Goal: Task Accomplishment & Management: Manage account settings

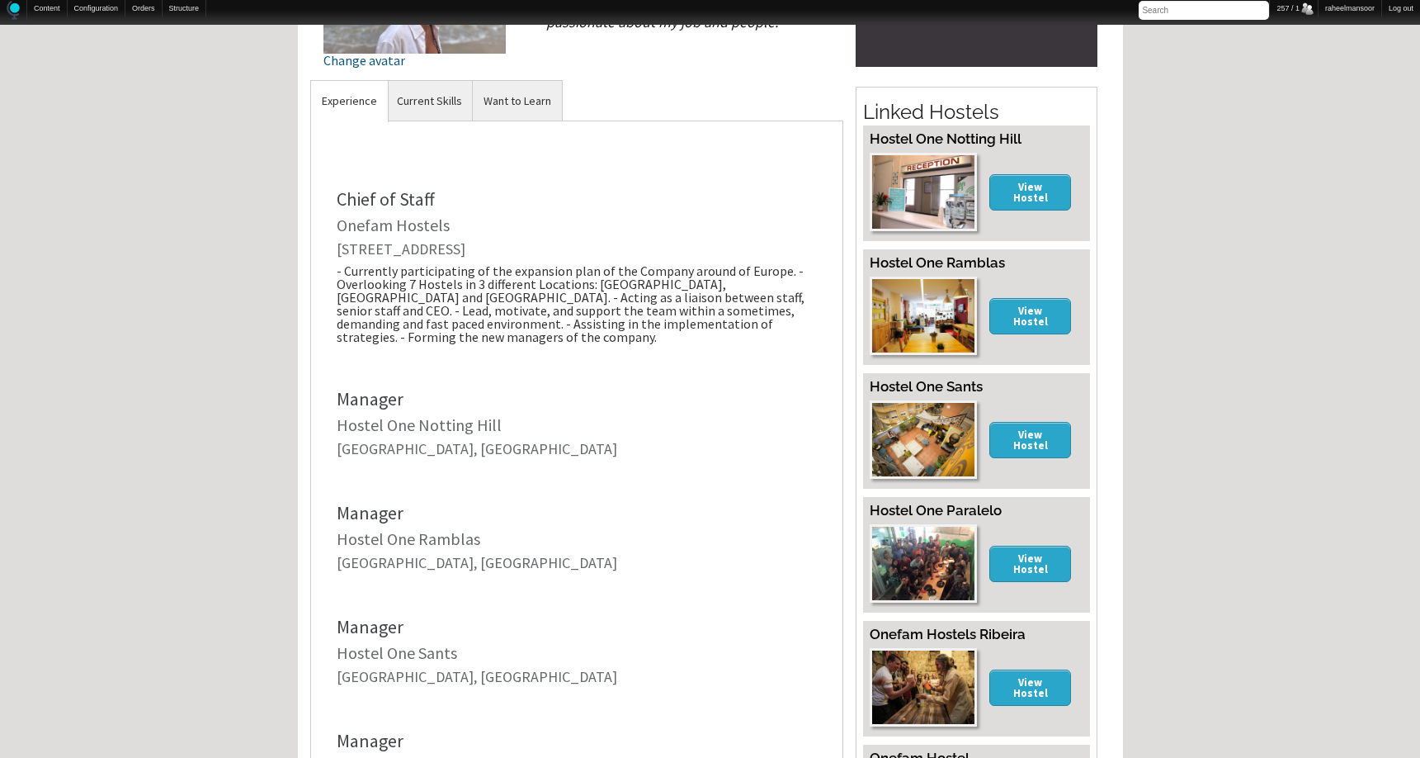
scroll to position [330, 0]
click at [1195, 517] on div "Home Forum « Back Forum Forums Index « Back Forums Index New Posts Recent Activ…" at bounding box center [710, 609] width 1420 height 1846
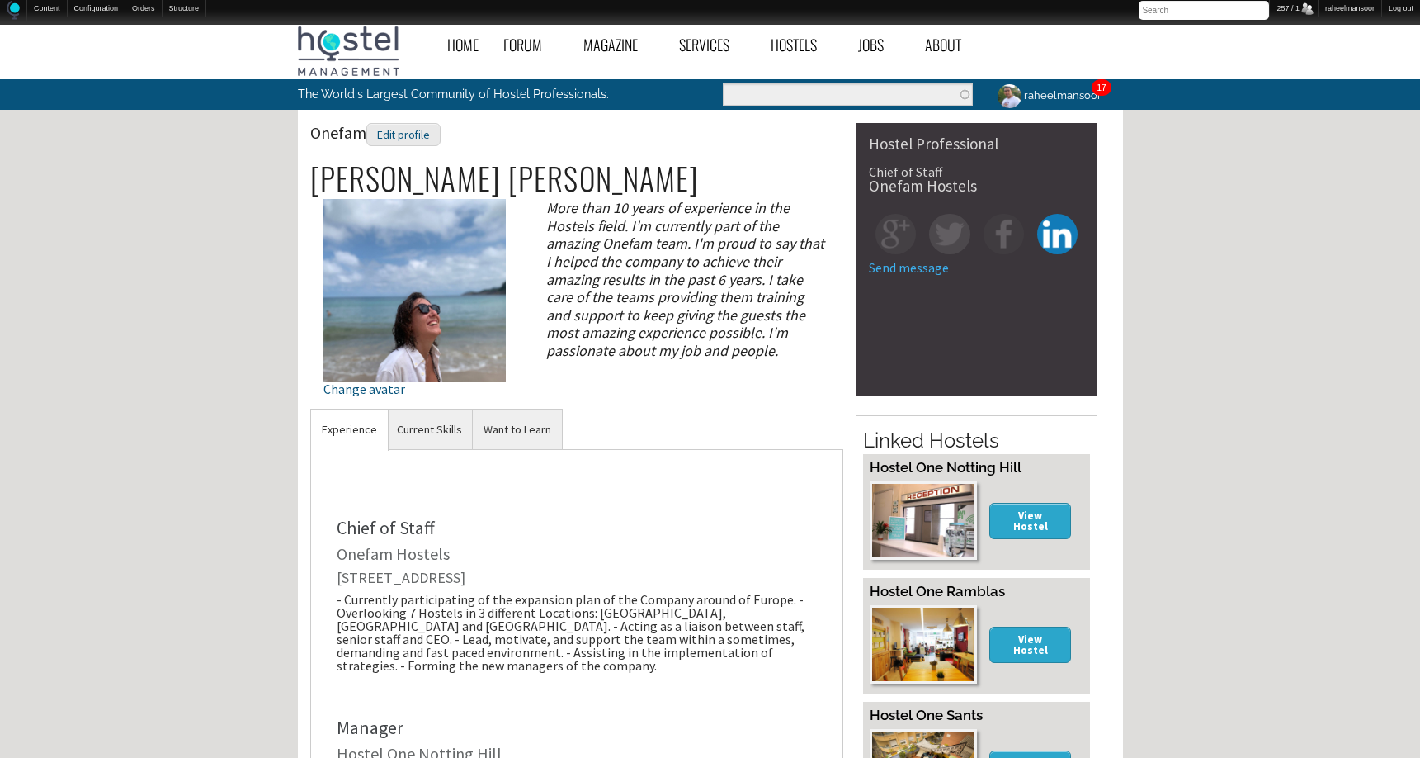
scroll to position [0, 0]
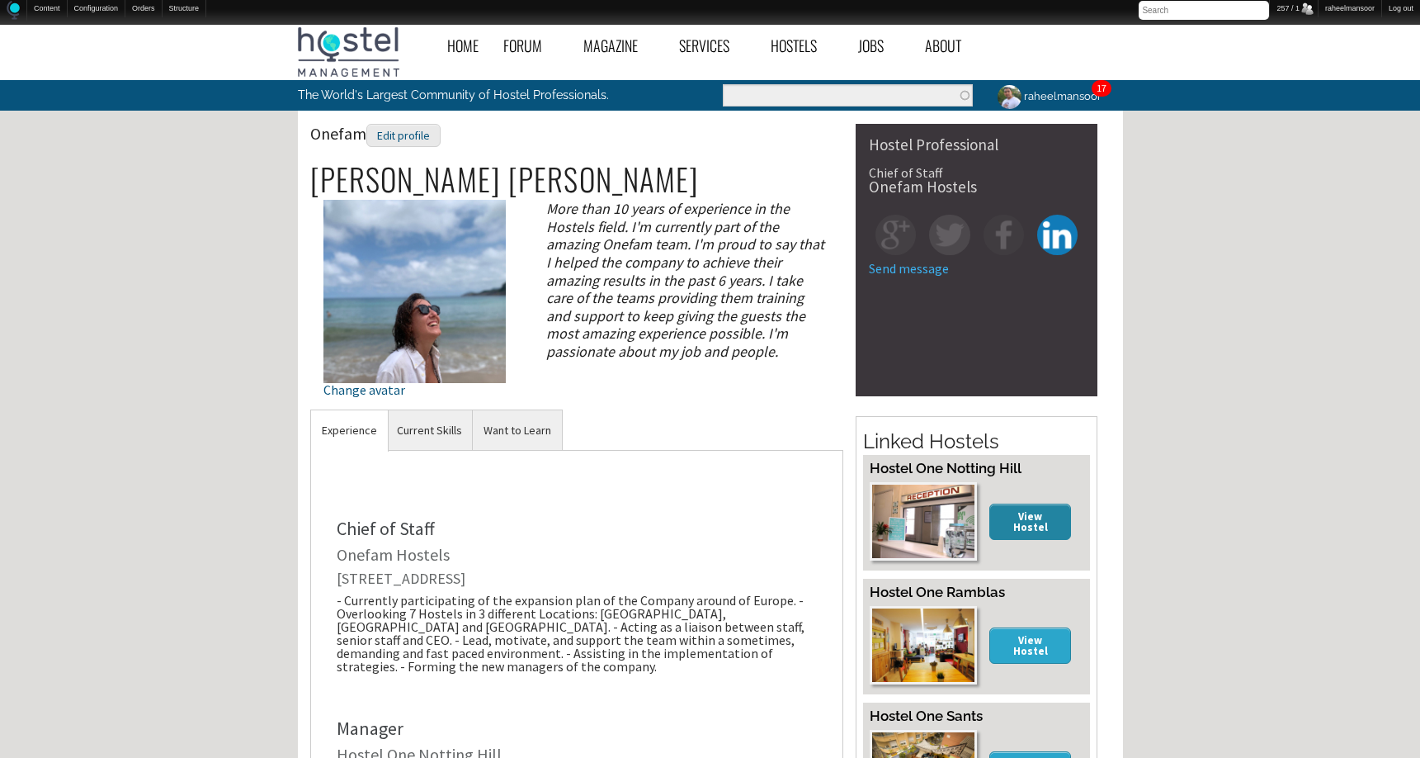
click at [1051, 517] on link "View Hostel" at bounding box center [1030, 520] width 83 height 35
click at [412, 133] on div "Edit profile" at bounding box center [403, 136] width 74 height 24
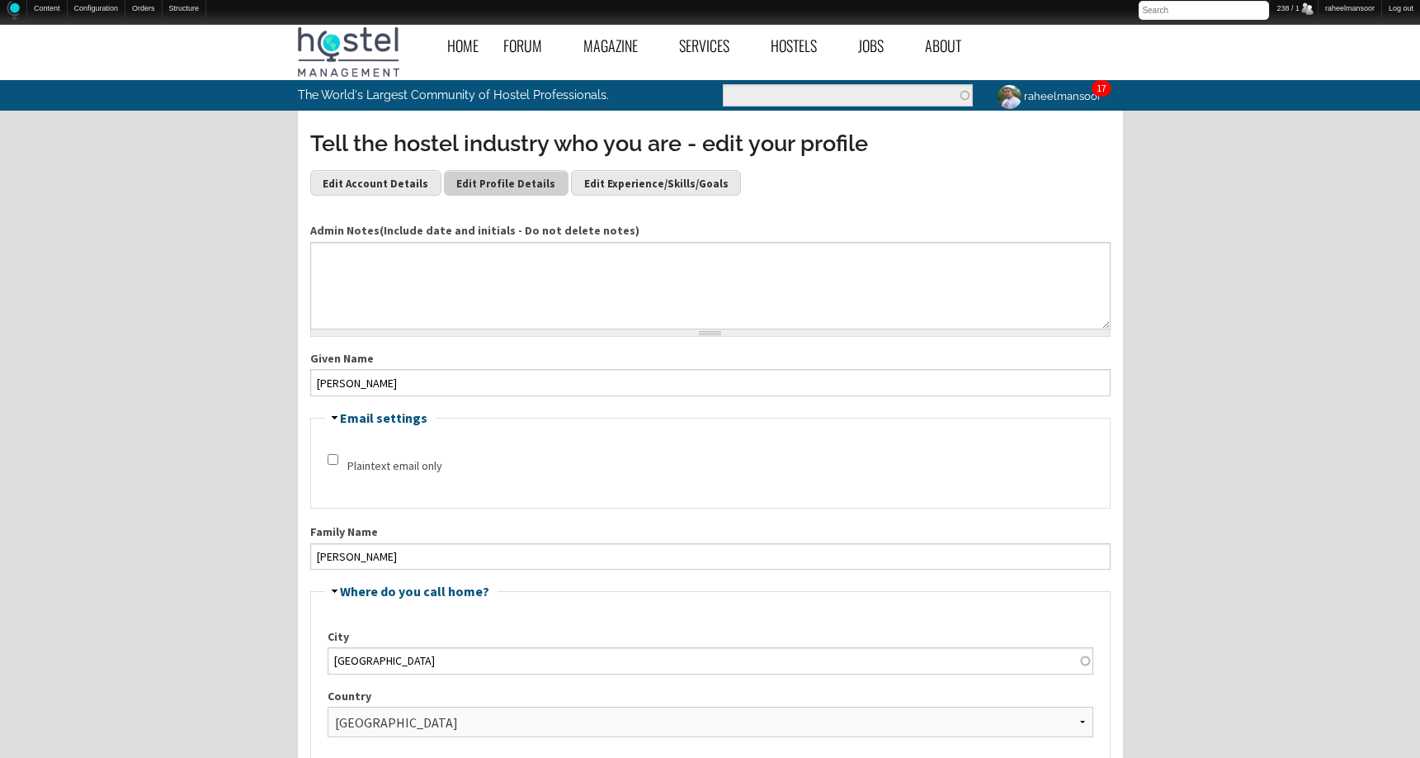
click at [506, 182] on link "Edit Profile Details" at bounding box center [506, 182] width 125 height 25
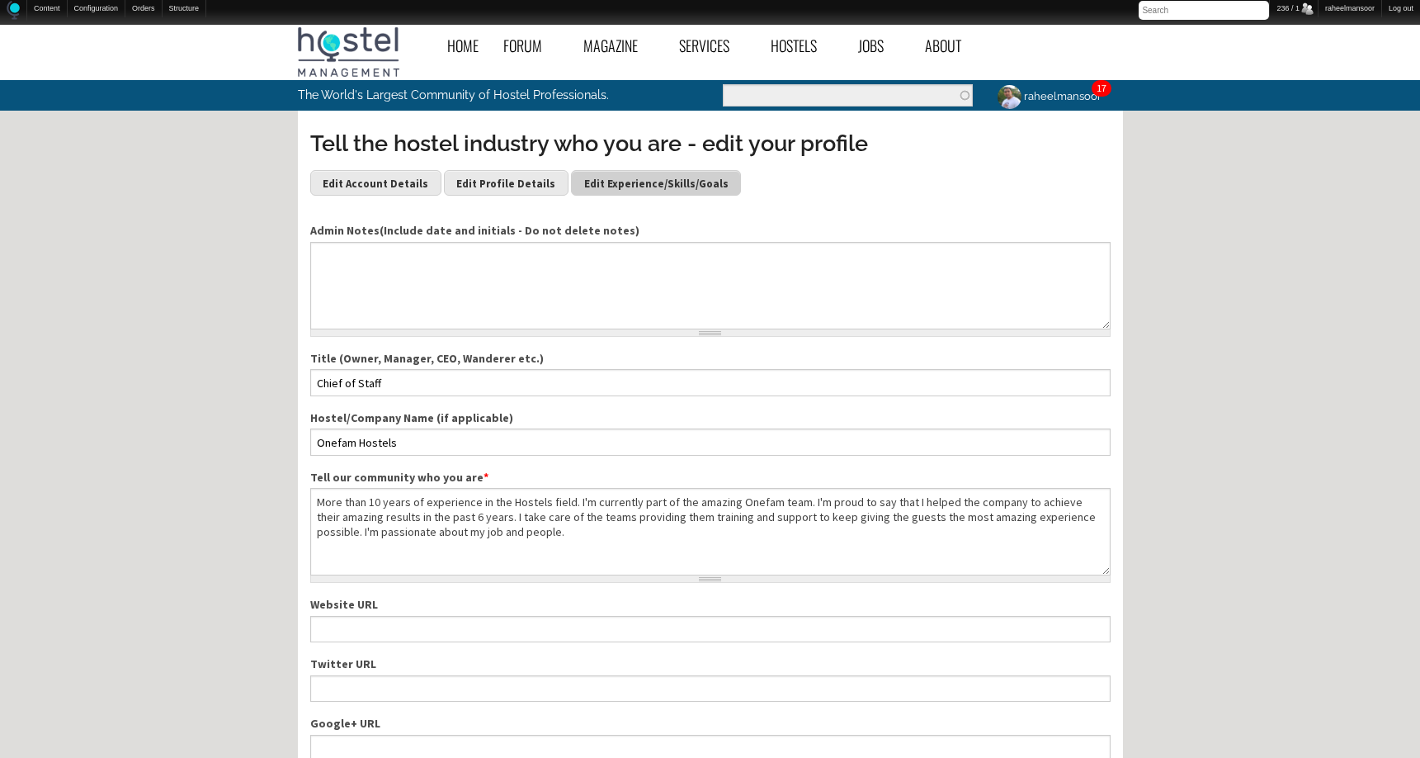
click at [601, 182] on link "Edit Experience/Skills/Goals" at bounding box center [656, 182] width 170 height 25
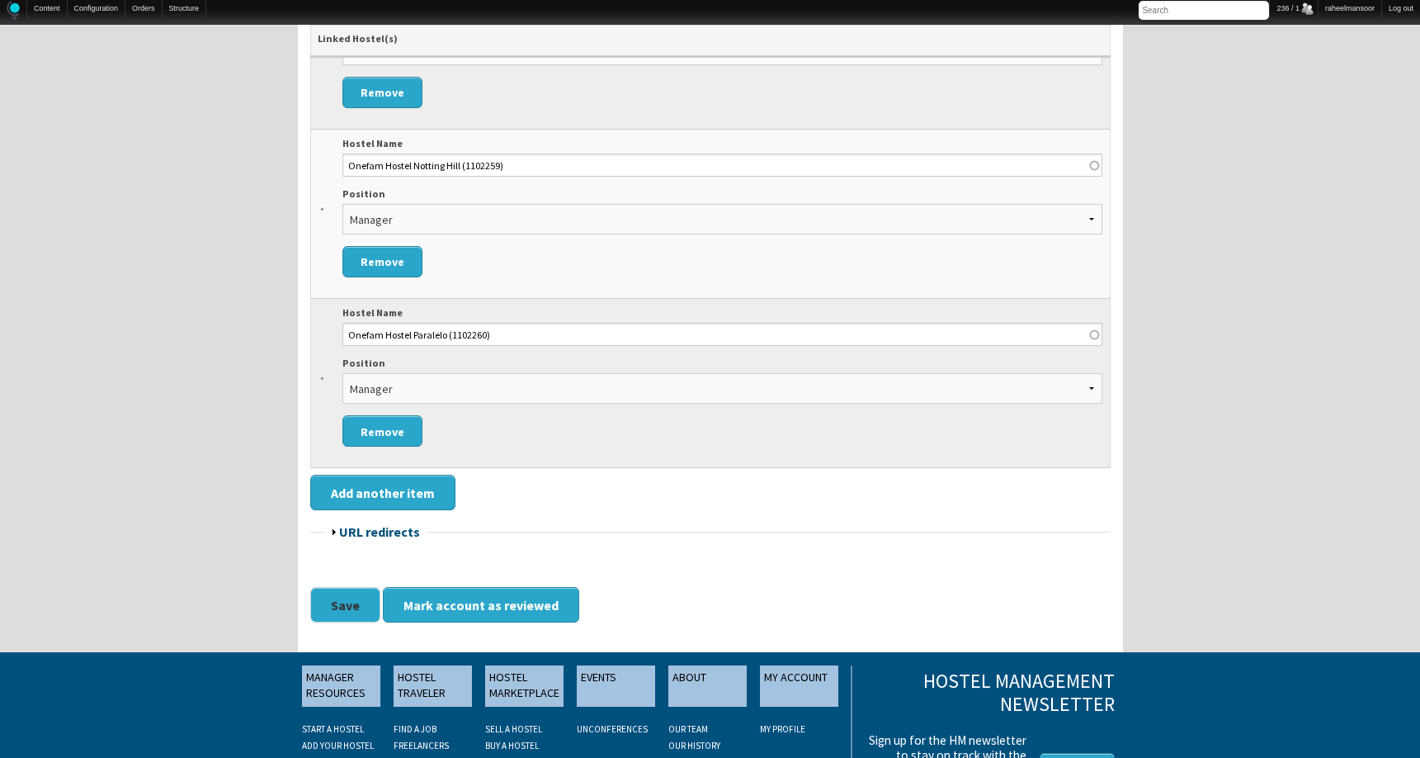
scroll to position [6820, 0]
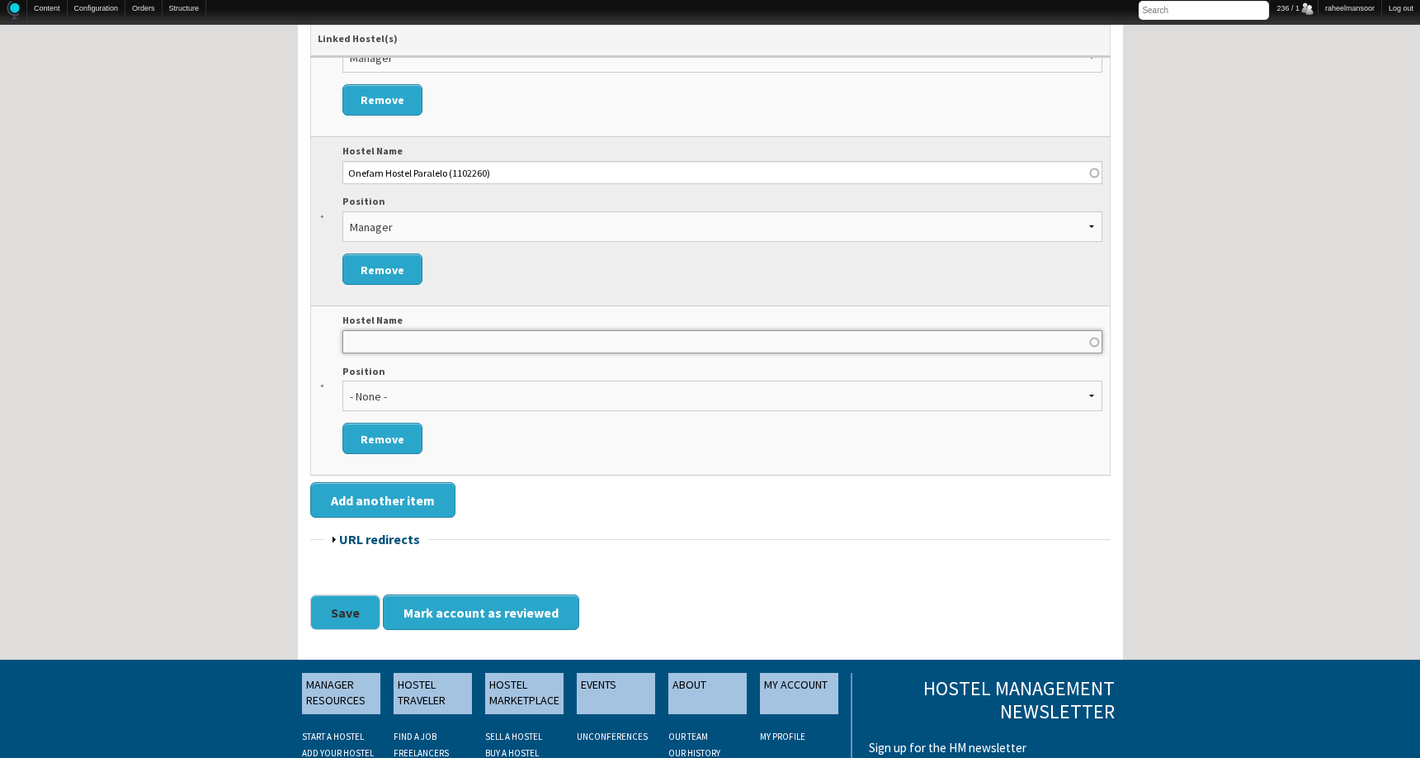
click at [460, 347] on input "Hostel Name" at bounding box center [722, 341] width 760 height 23
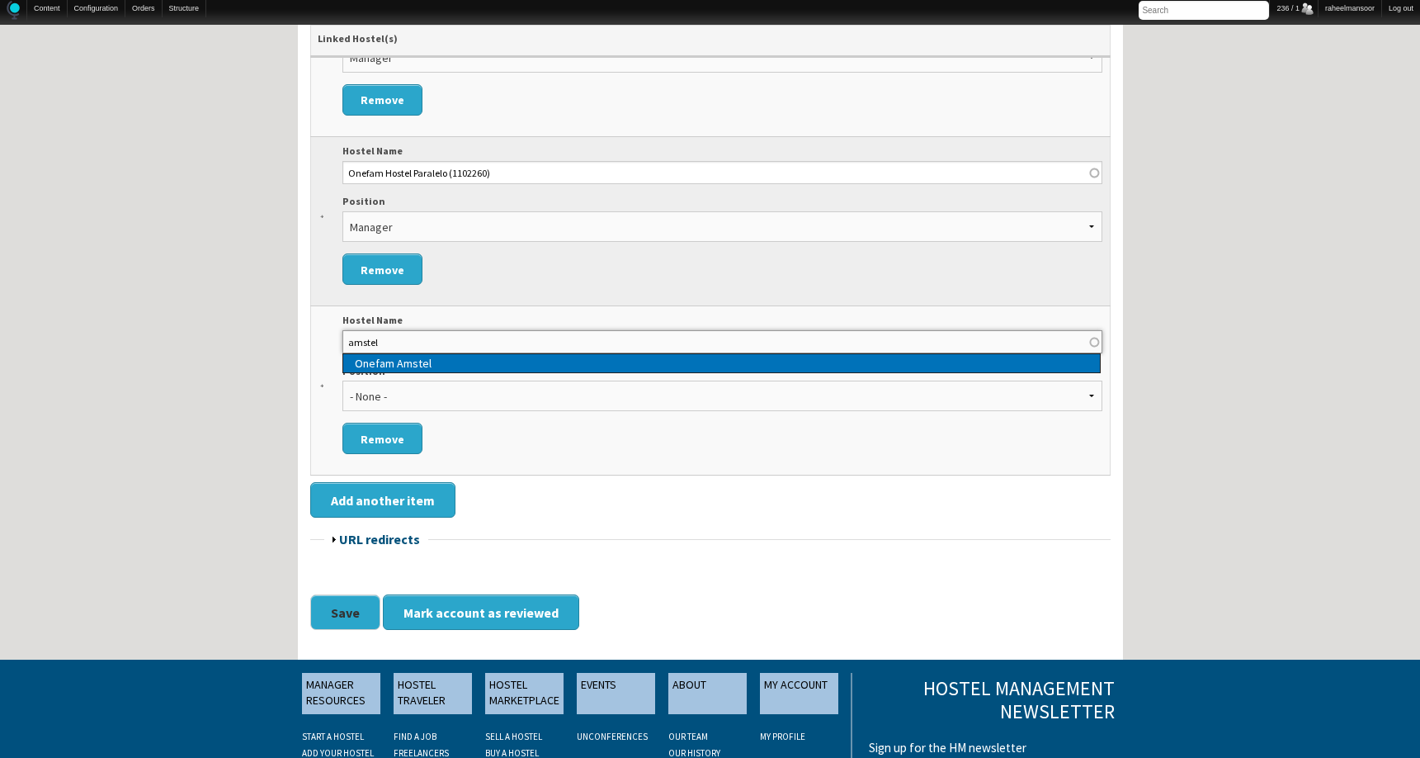
type input "Onefam Amstel (1111394)"
click at [432, 369] on div "Onefam Amstel" at bounding box center [727, 363] width 745 height 18
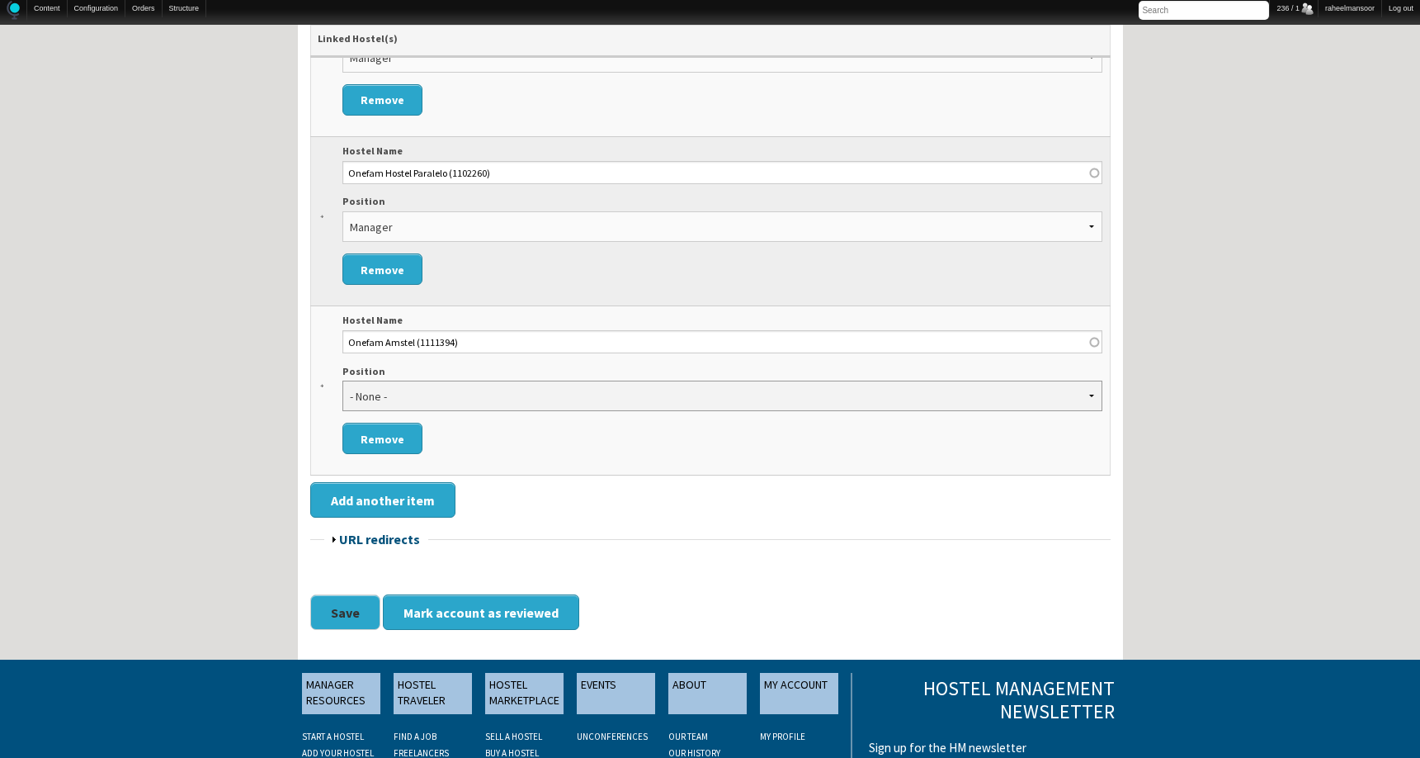
click at [420, 391] on select "- None - Owner (Unverified) Manager (Unverified) Owner/Manager (Unverified) Ass…" at bounding box center [722, 395] width 760 height 31
click at [342, 380] on select "- None - Owner (Unverified) Manager (Unverified) Owner/Manager (Unverified) Ass…" at bounding box center [722, 395] width 760 height 31
click at [396, 396] on select "- None - Owner (Unverified) Manager (Unverified) Owner/Manager (Unverified) Ass…" at bounding box center [722, 395] width 760 height 31
select select "1441"
click at [342, 380] on select "- None - Owner (Unverified) Manager (Unverified) Owner/Manager (Unverified) Ass…" at bounding box center [722, 395] width 760 height 31
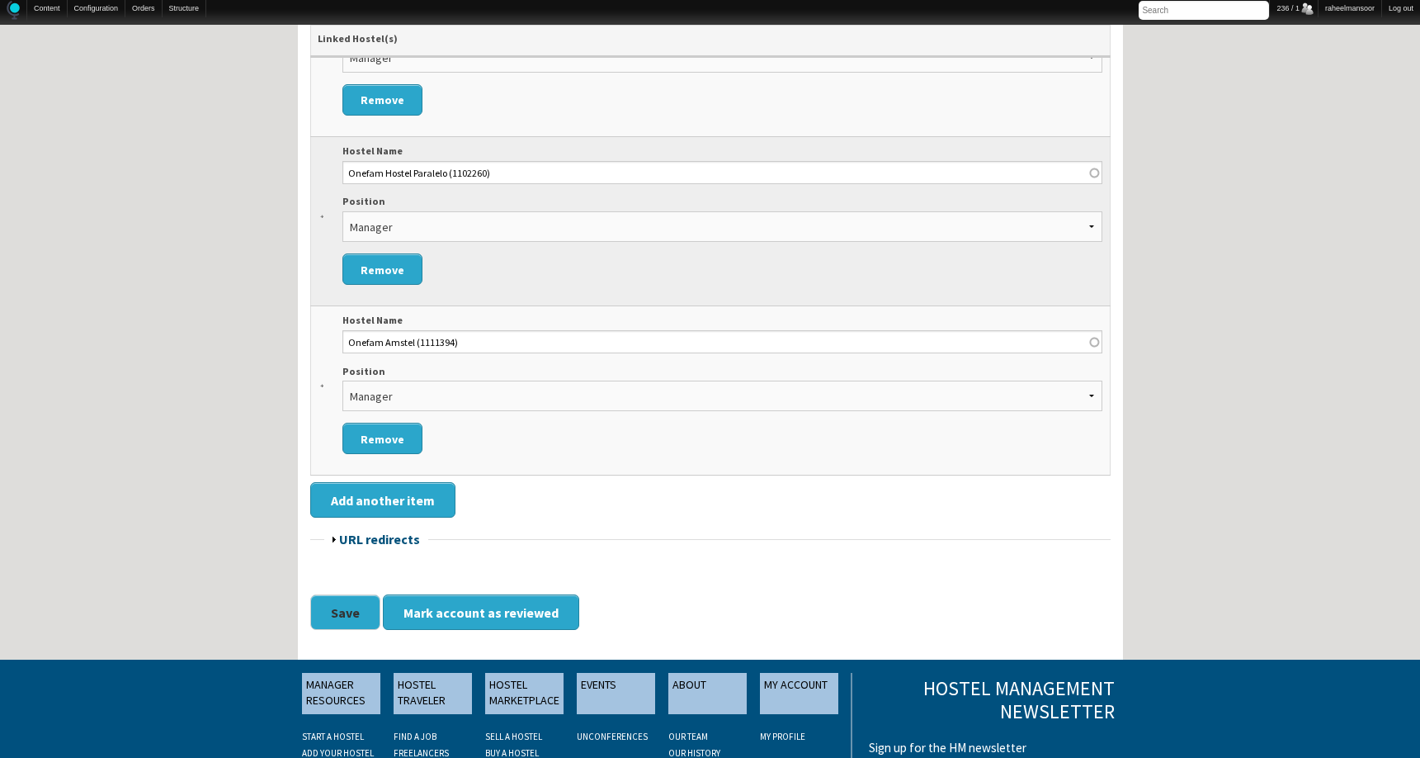
click at [336, 613] on button "Save" at bounding box center [345, 611] width 70 height 35
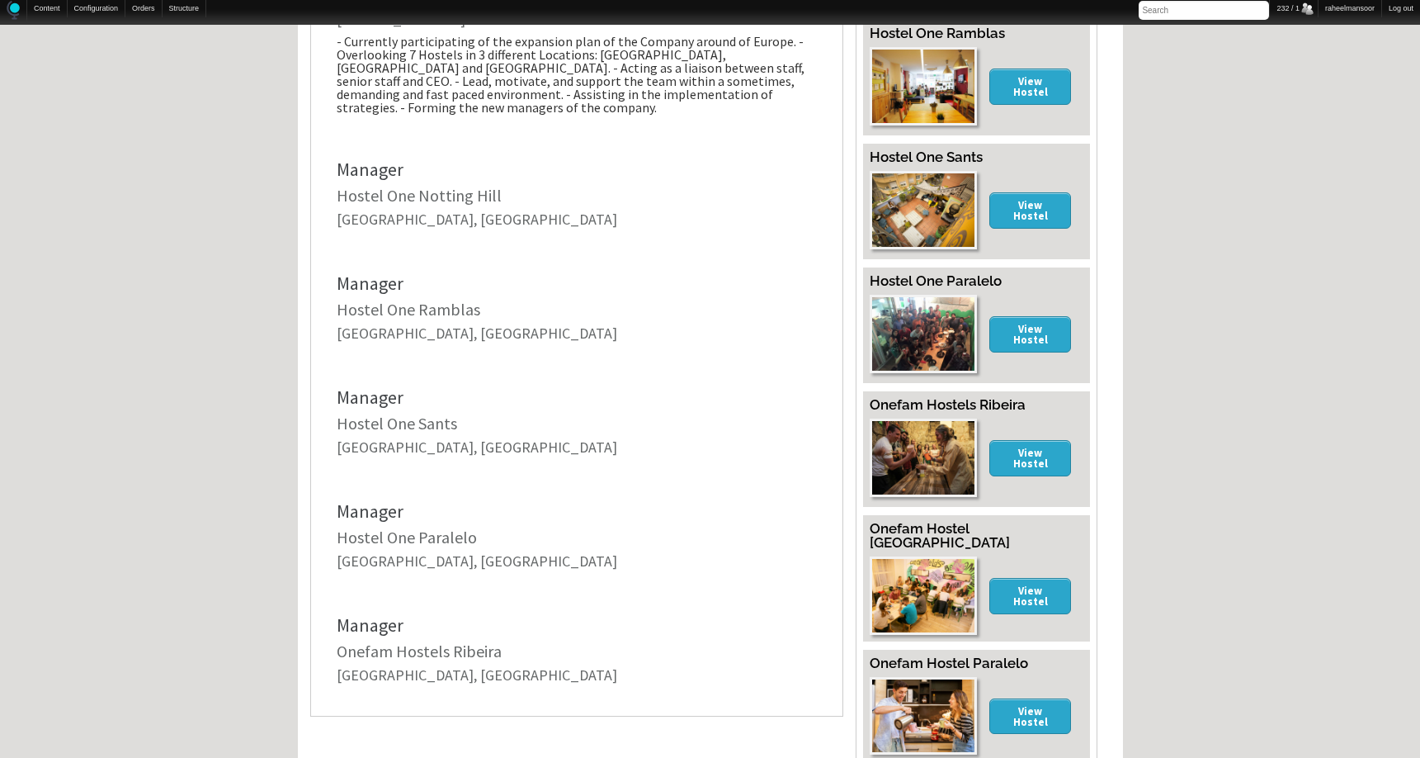
scroll to position [959, 0]
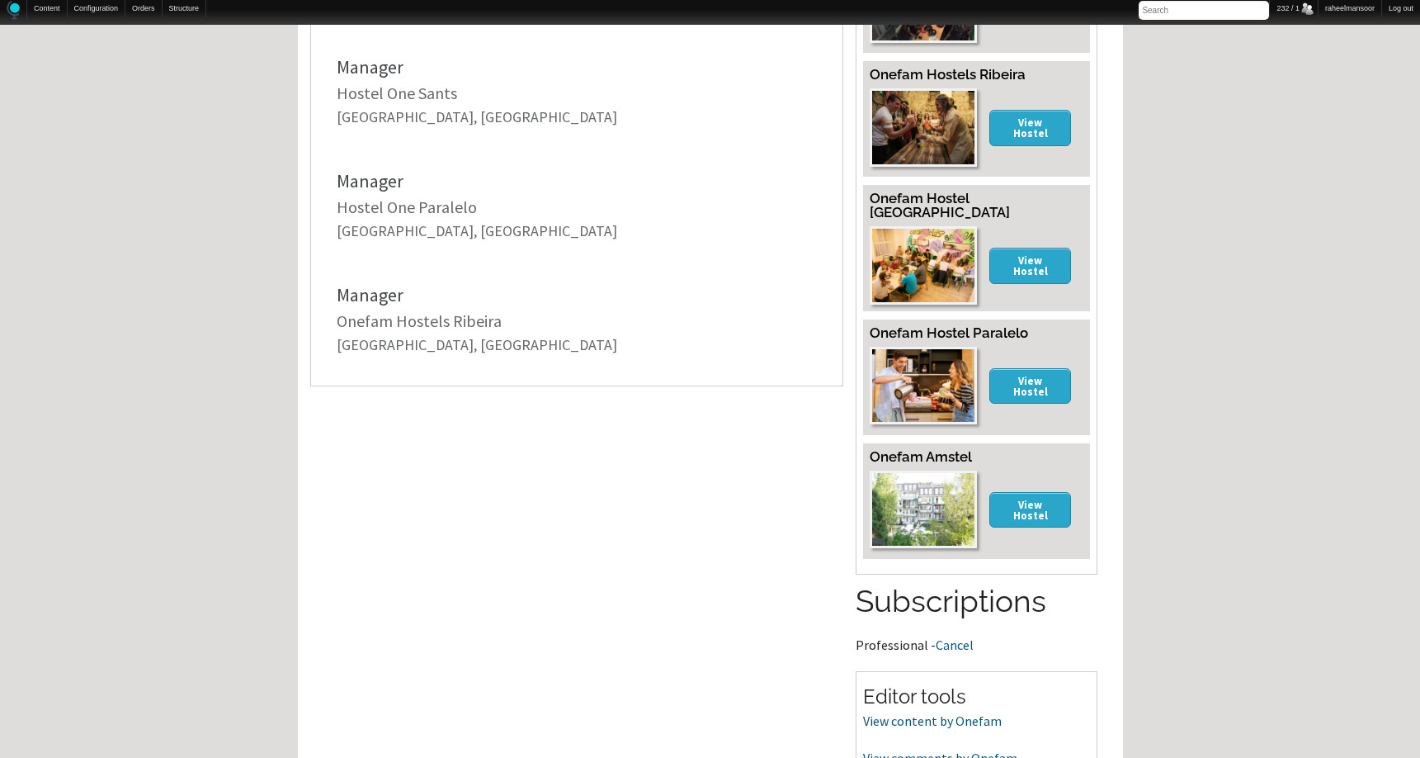
click at [1213, 460] on div "Home Forum « Back Forum Forums Index « Back Forums Index New Posts Recent Activ…" at bounding box center [710, 78] width 1420 height 2040
click at [1279, 460] on div "Home Forum « Back Forum Forums Index « Back Forums Index New Posts Recent Activ…" at bounding box center [710, 78] width 1420 height 2040
click at [1284, 492] on div "Home Forum « Back Forum Forums Index « Back Forums Index New Posts Recent Activ…" at bounding box center [710, 78] width 1420 height 2040
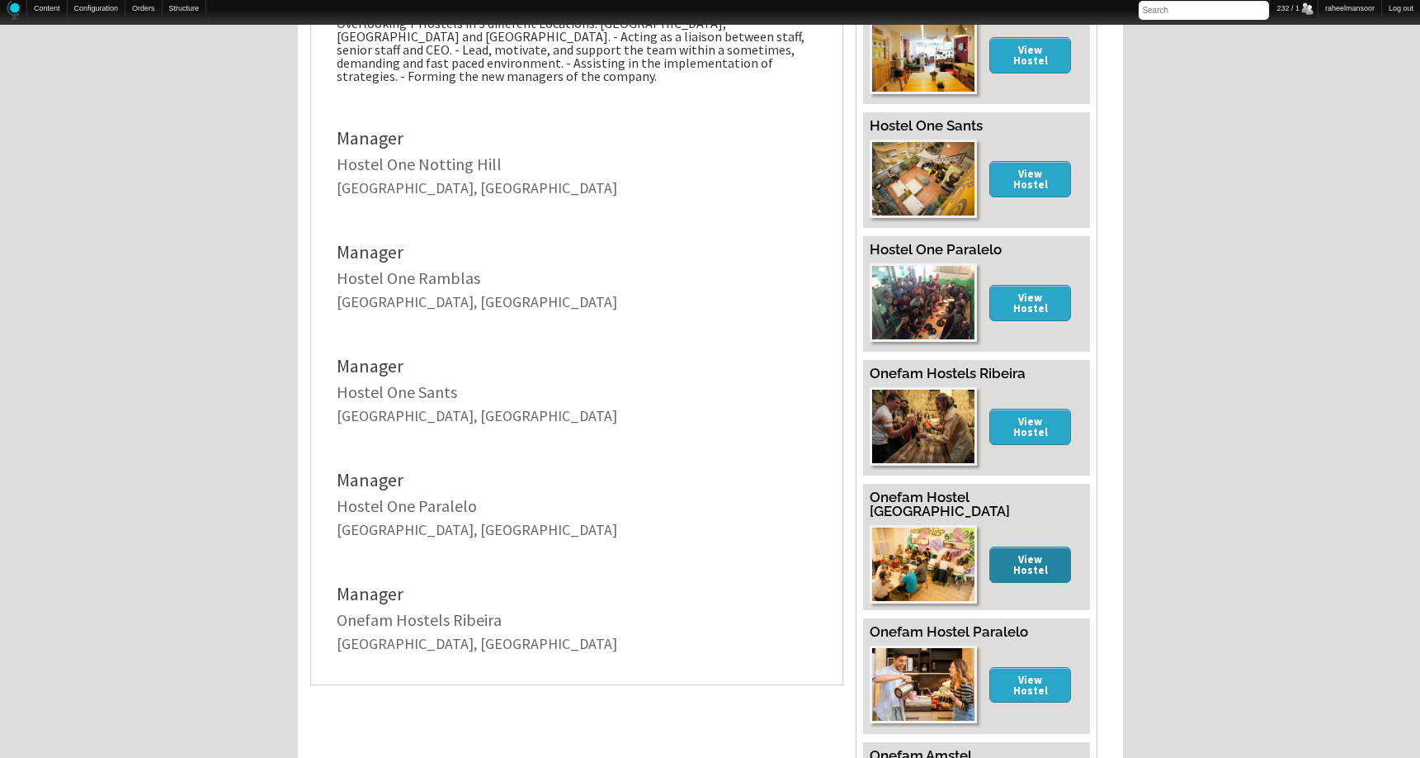
scroll to position [990, 0]
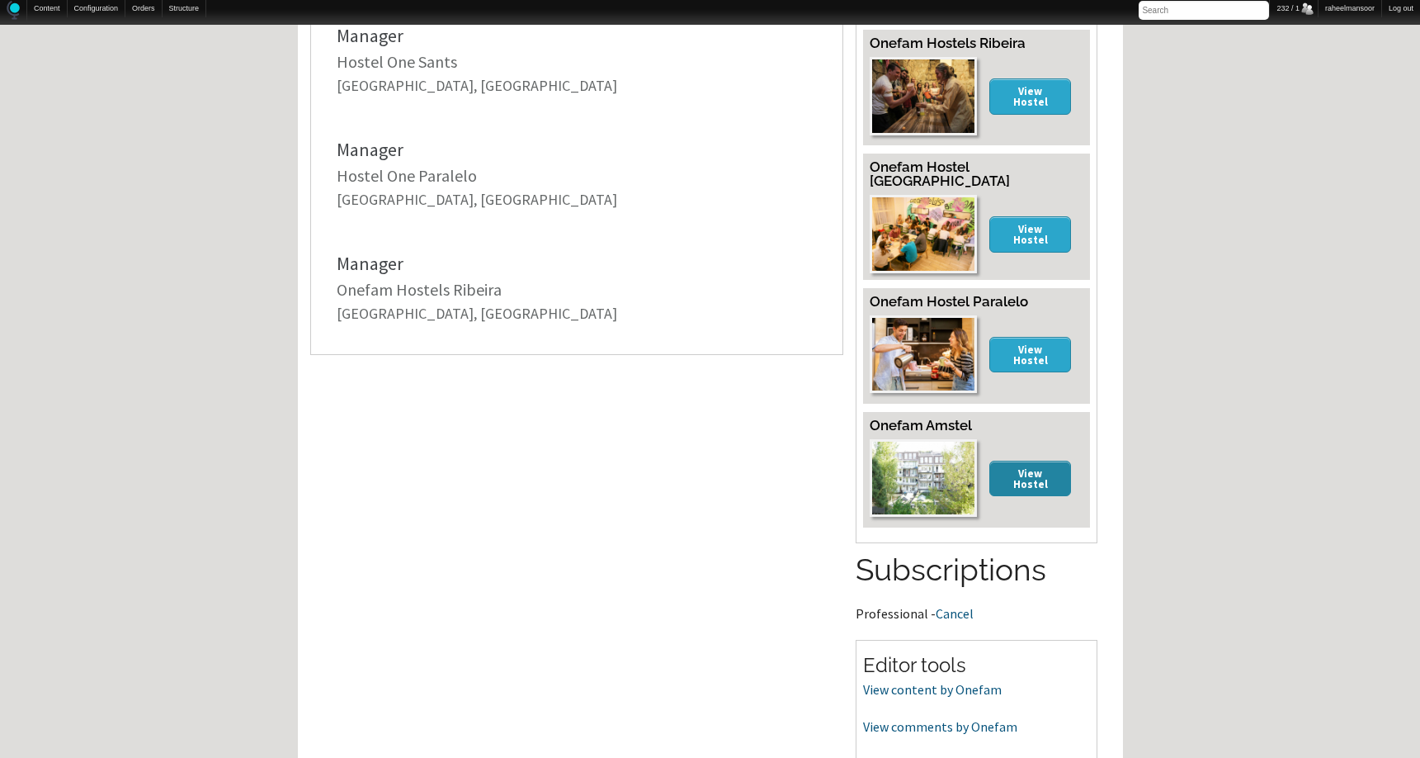
click at [1032, 463] on link "View Hostel" at bounding box center [1030, 477] width 83 height 35
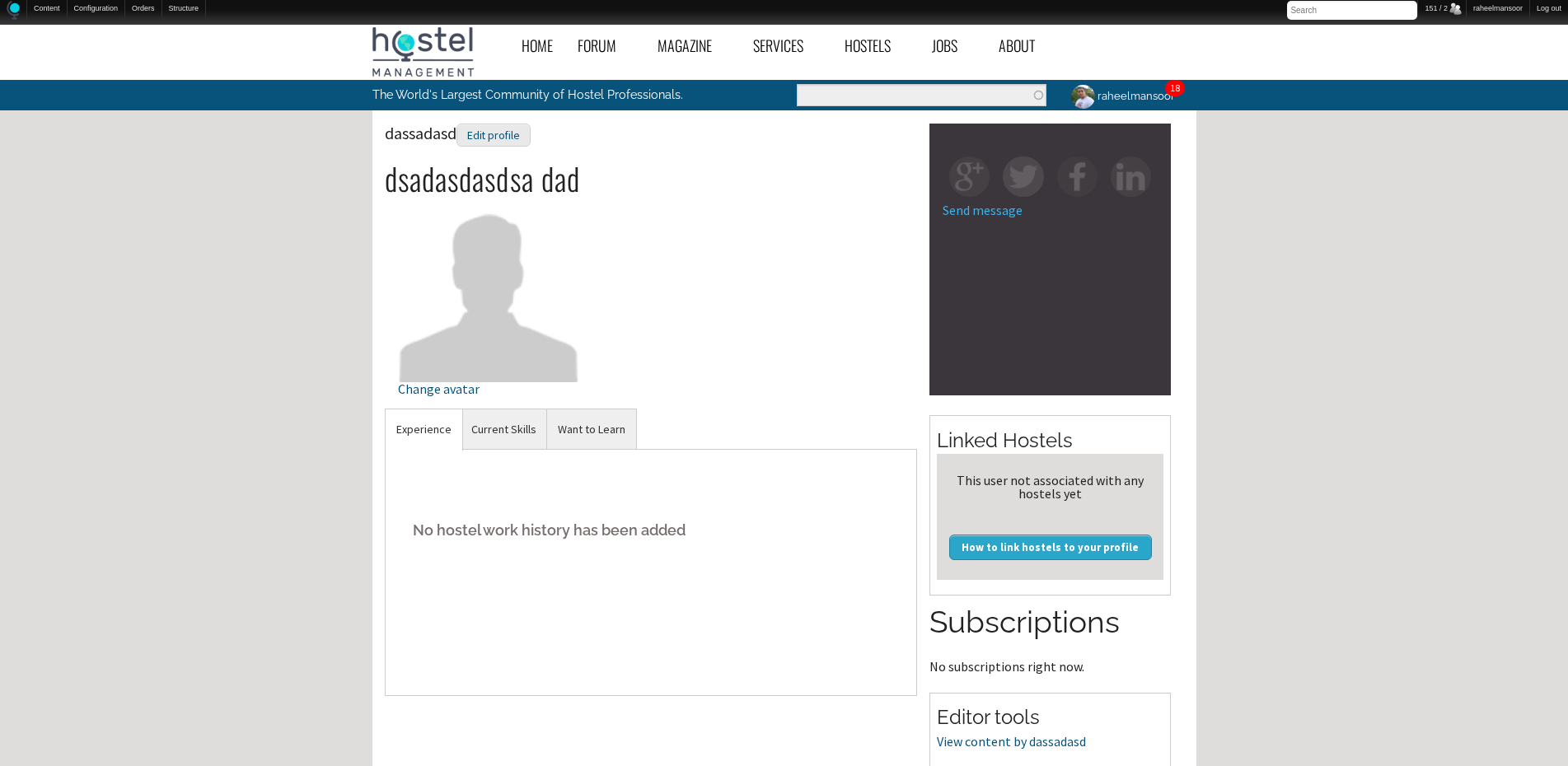
drag, startPoint x: 495, startPoint y: 140, endPoint x: 487, endPoint y: 120, distance: 21.5
click at [495, 140] on div "Edit profile" at bounding box center [493, 136] width 74 height 24
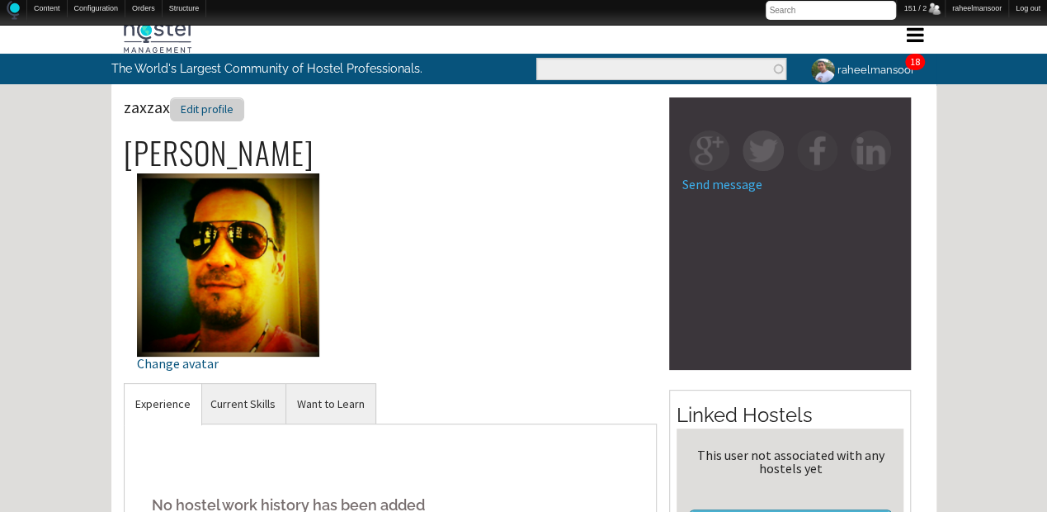
click at [223, 113] on div "Edit profile" at bounding box center [207, 109] width 74 height 24
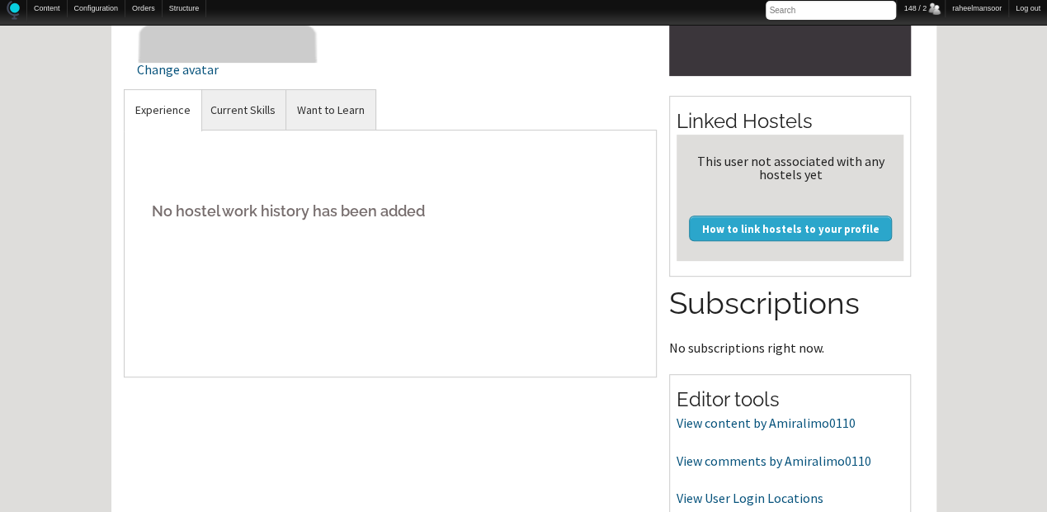
scroll to position [440, 0]
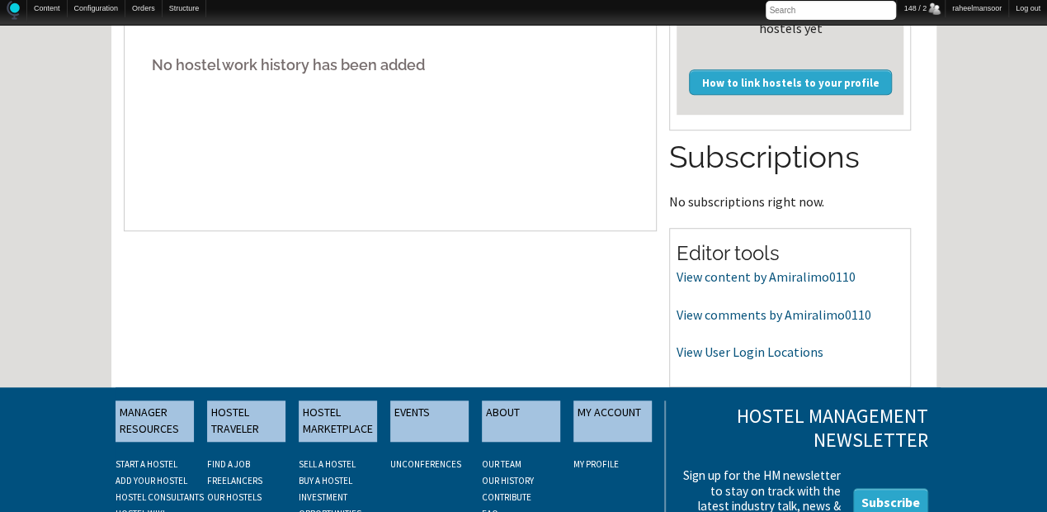
drag, startPoint x: 721, startPoint y: 353, endPoint x: 560, endPoint y: 187, distance: 232.3
click at [604, 224] on div "No hostel work history has been added" at bounding box center [391, 107] width 534 height 248
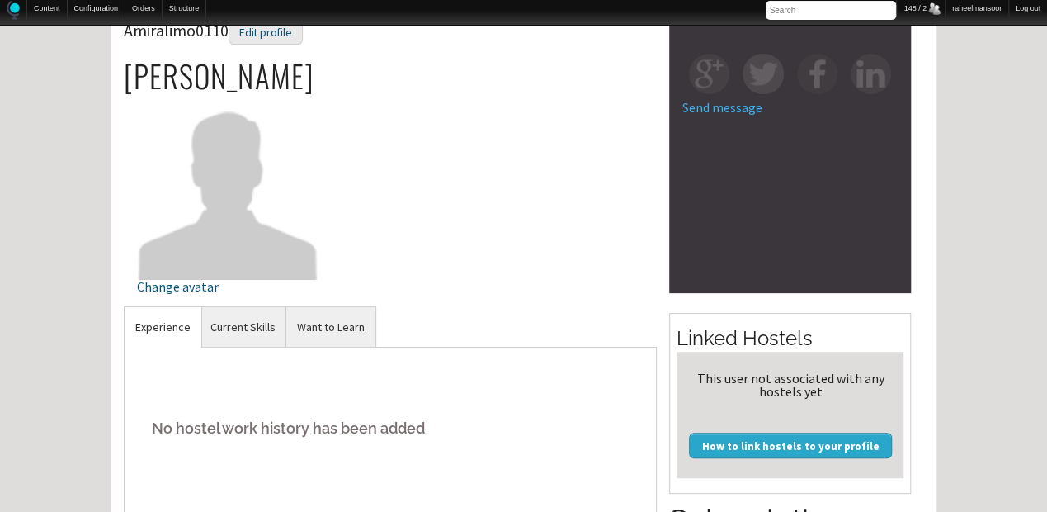
scroll to position [0, 0]
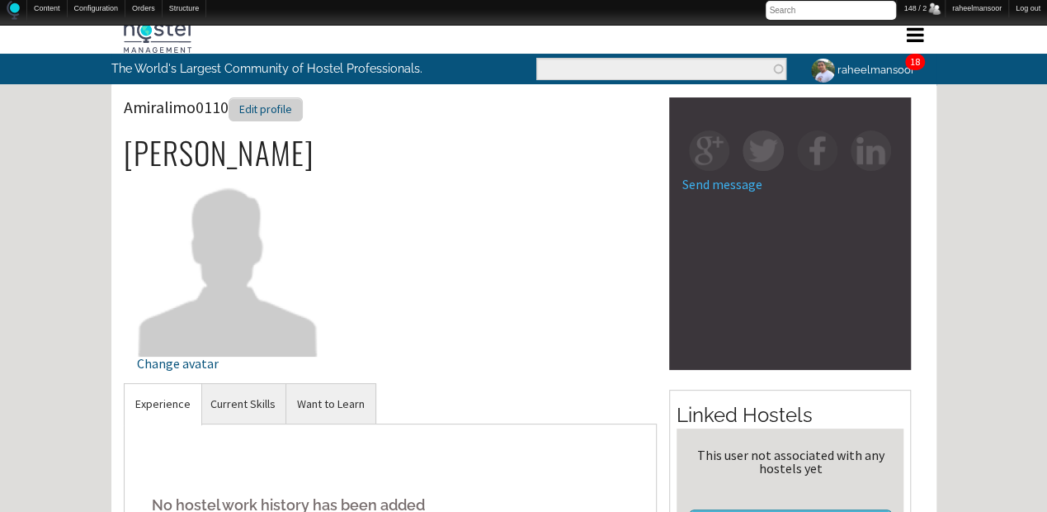
click at [280, 102] on div "Edit profile" at bounding box center [266, 109] width 74 height 24
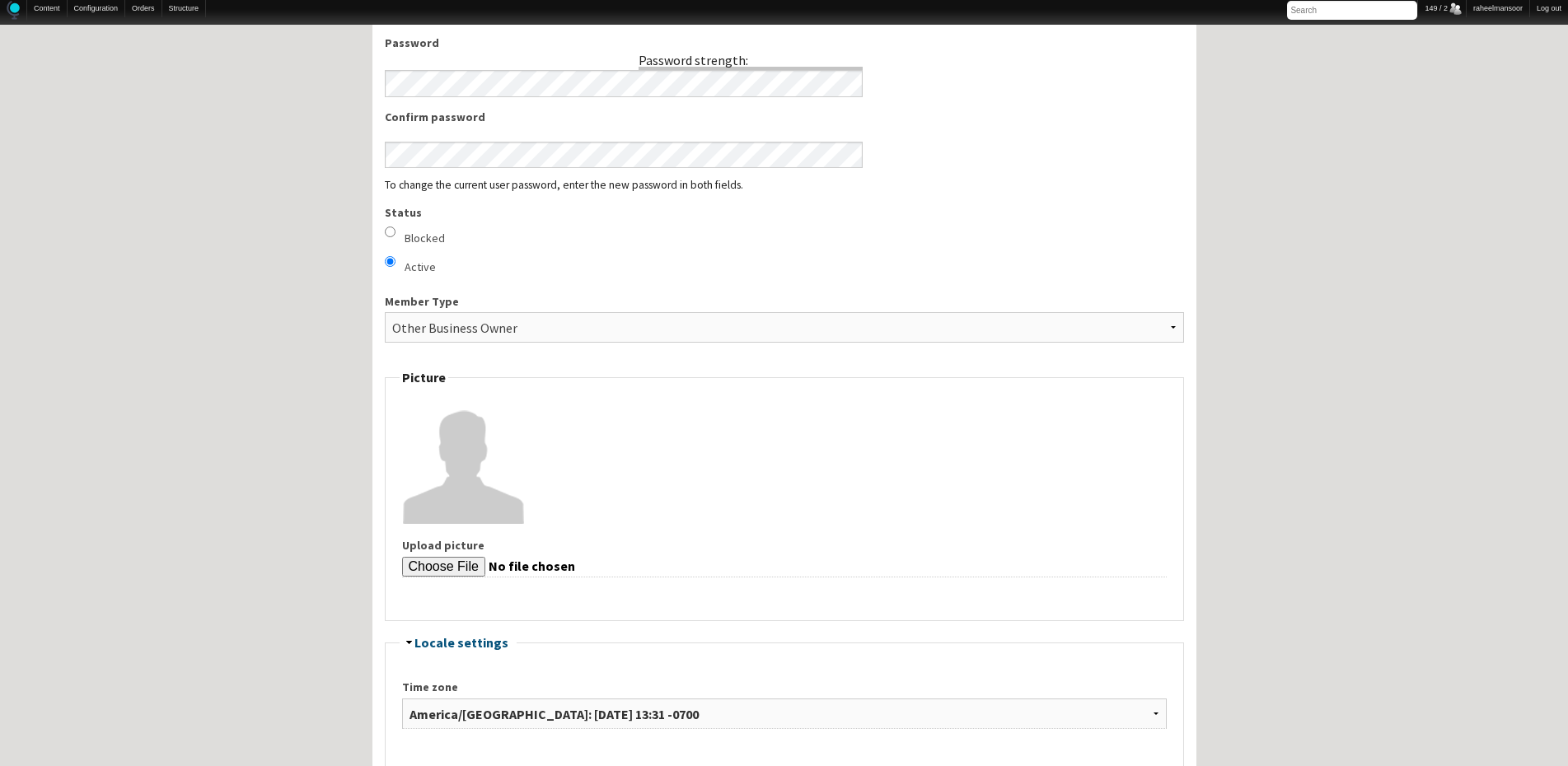
scroll to position [989, 0]
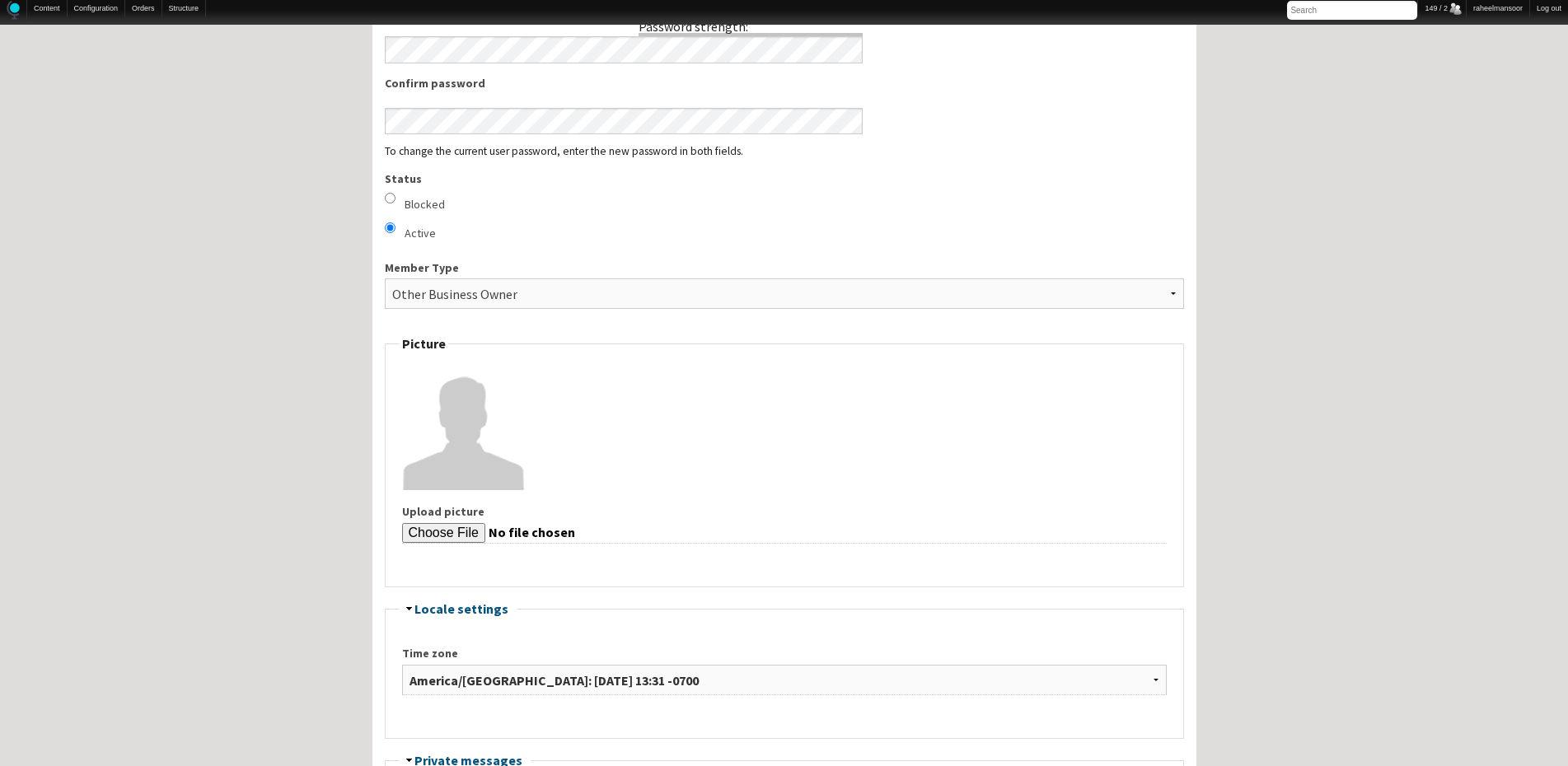
click at [386, 197] on input "Blocked" at bounding box center [390, 198] width 11 height 11
radio input "true"
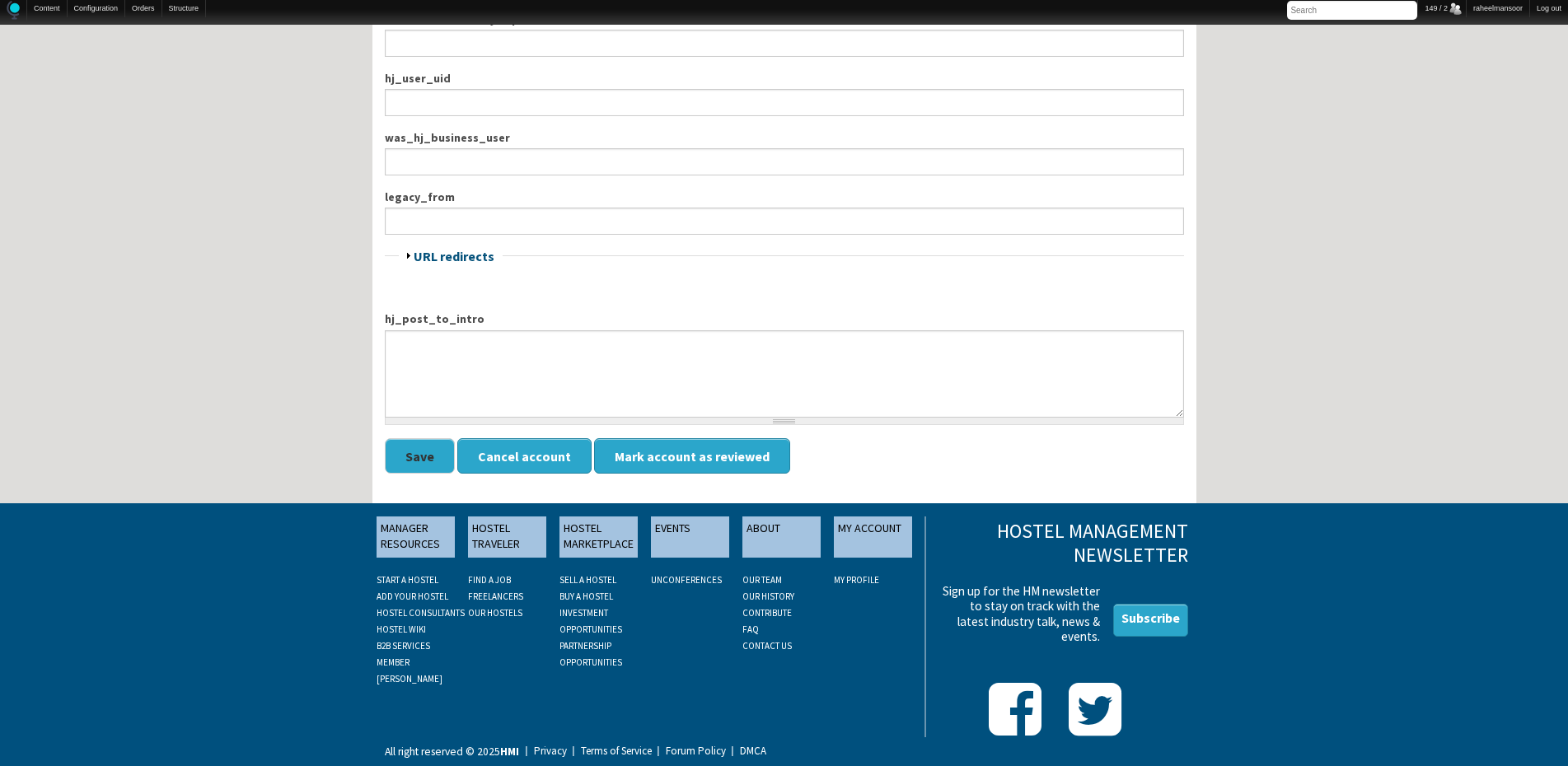
scroll to position [1996, 0]
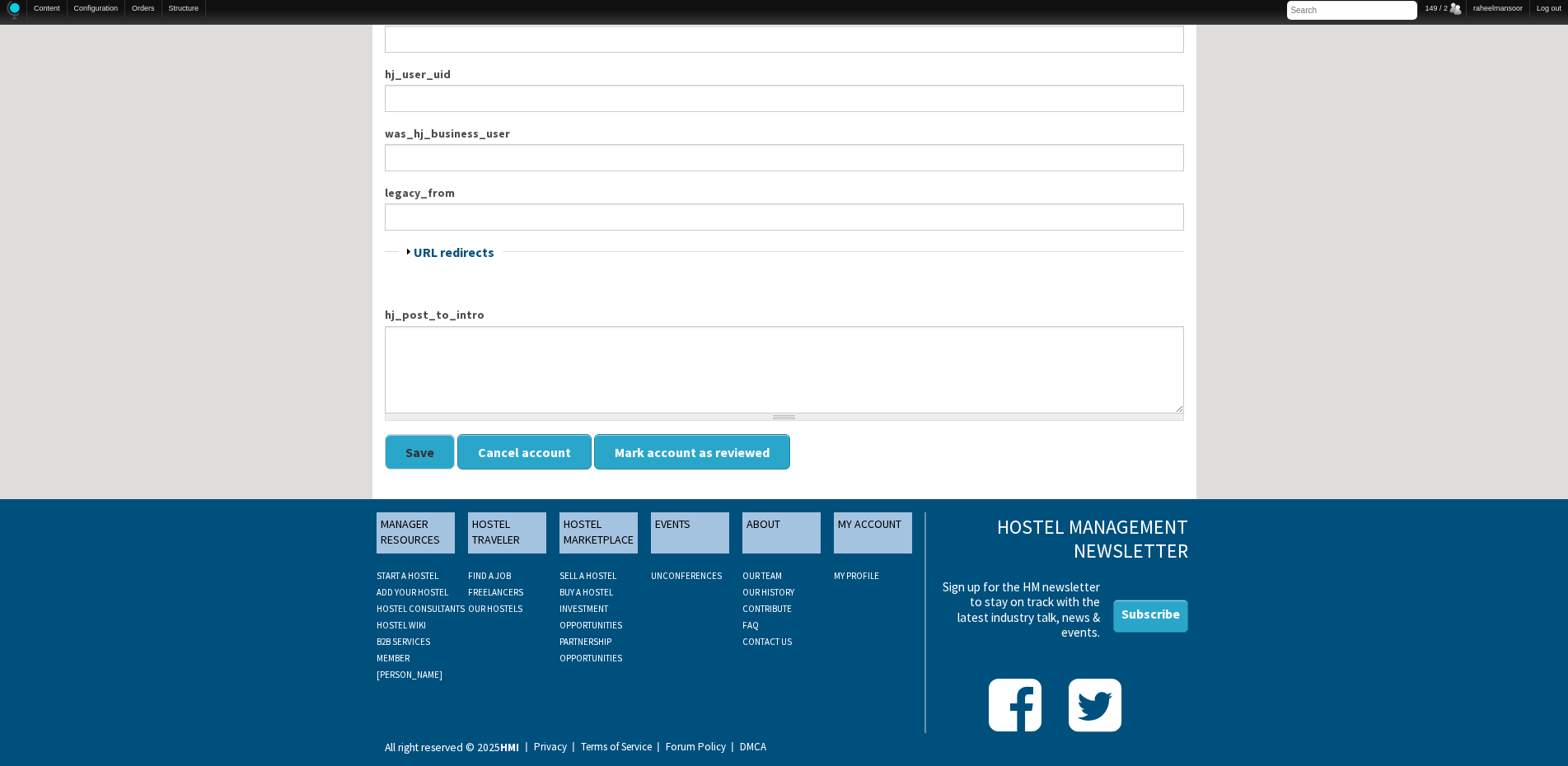
click at [407, 450] on button "Save" at bounding box center [419, 451] width 70 height 35
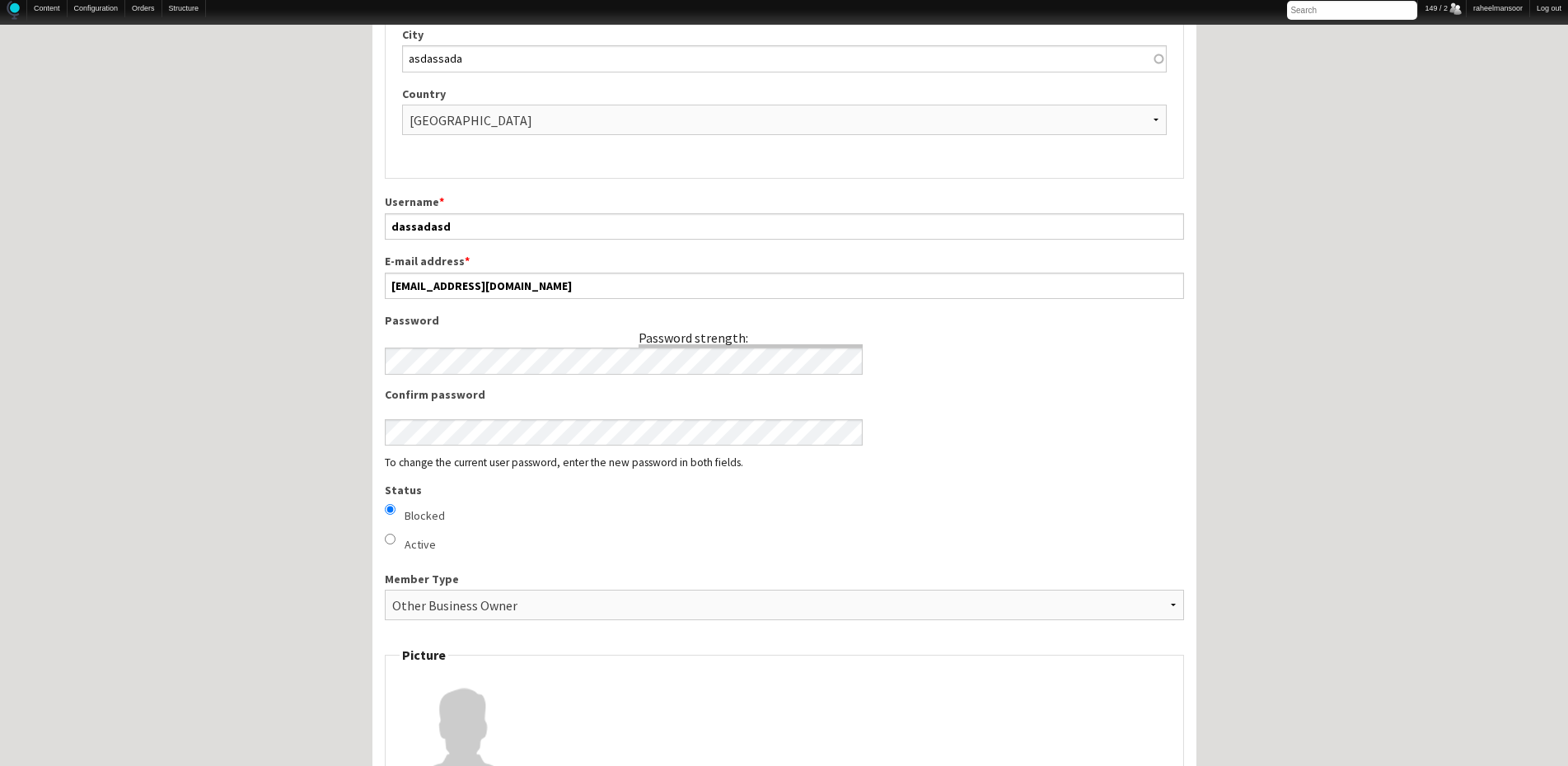
scroll to position [348, 0]
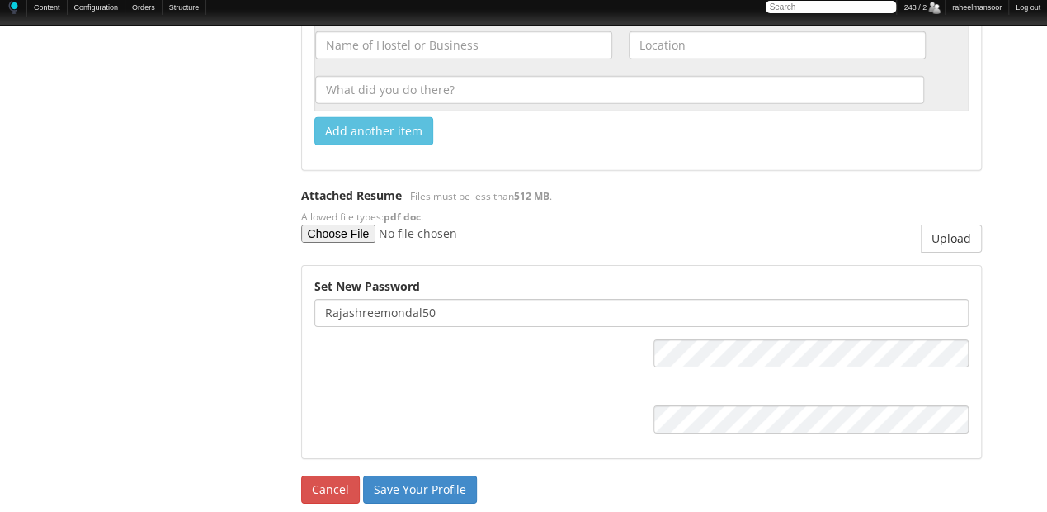
scroll to position [2662, 0]
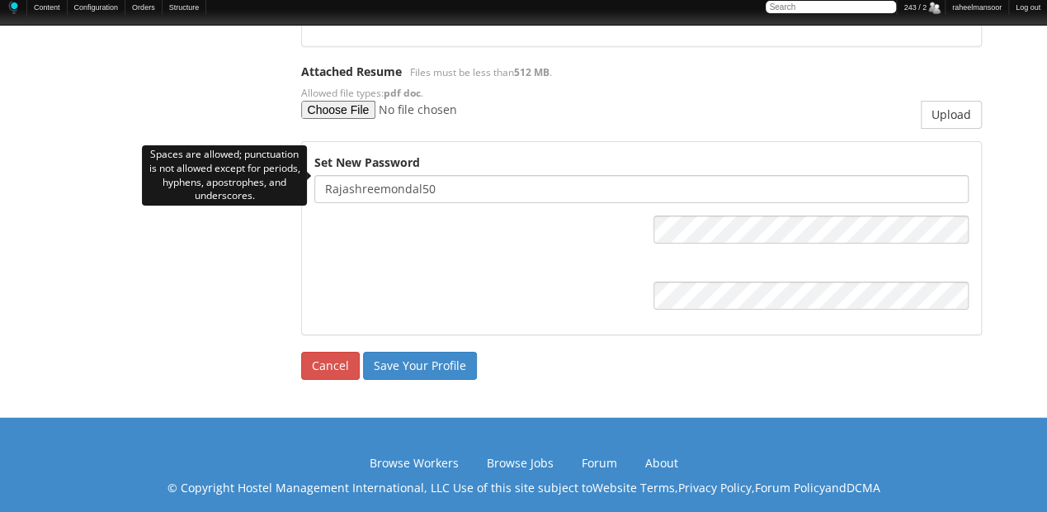
drag, startPoint x: 421, startPoint y: 177, endPoint x: 449, endPoint y: 166, distance: 30.0
click at [449, 175] on input "Rajashreemondal50" at bounding box center [641, 189] width 654 height 28
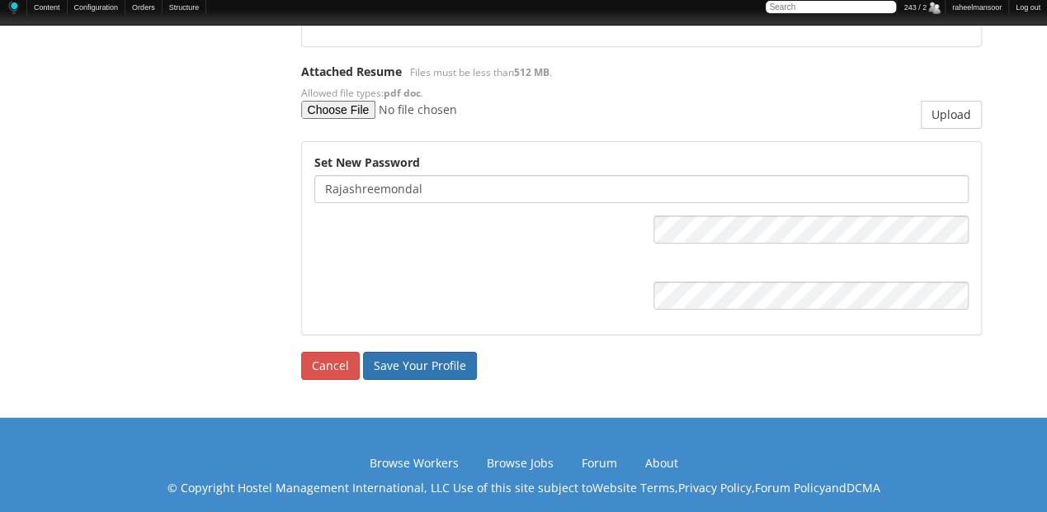
type input "Rajashreemondal"
click at [396, 352] on input "Save Your Profile" at bounding box center [420, 366] width 114 height 28
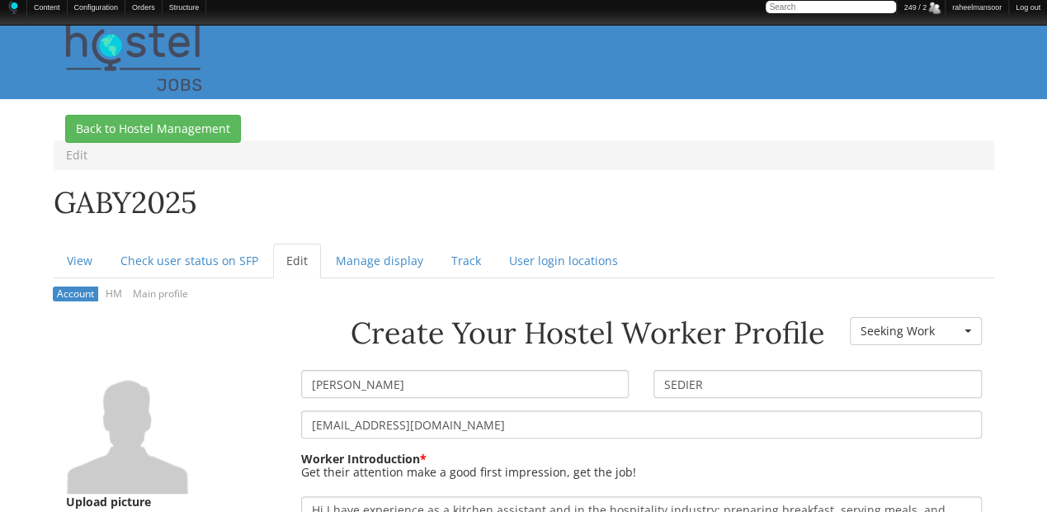
drag, startPoint x: 0, startPoint y: 0, endPoint x: 337, endPoint y: 383, distance: 509.9
click at [321, 381] on input "GABRIEL" at bounding box center [465, 384] width 328 height 28
type input "Gabriel"
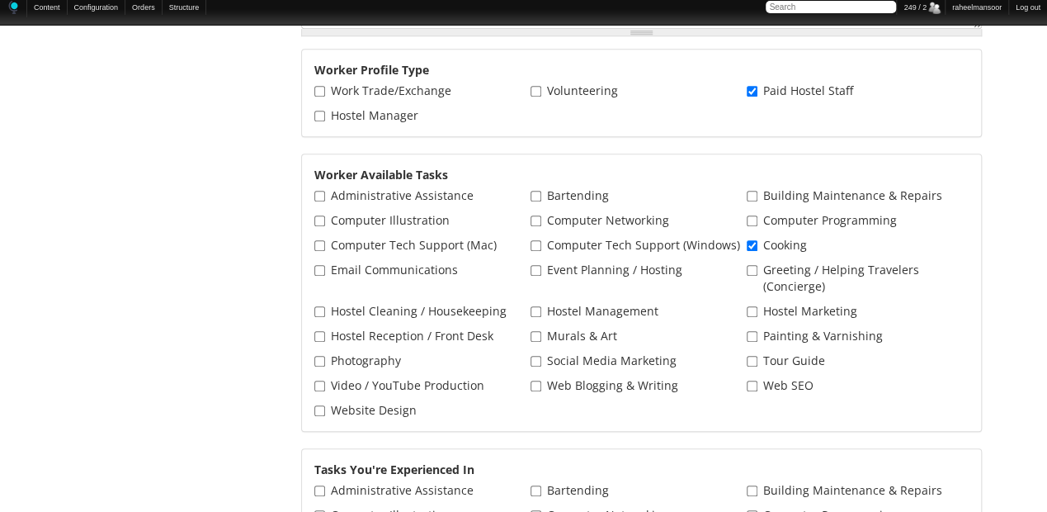
scroll to position [220, 0]
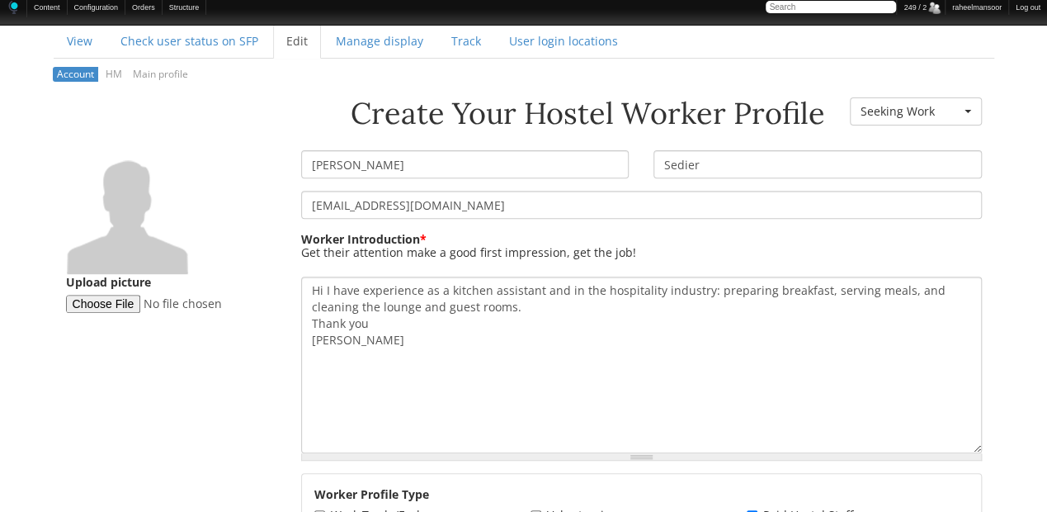
type input "Sedier"
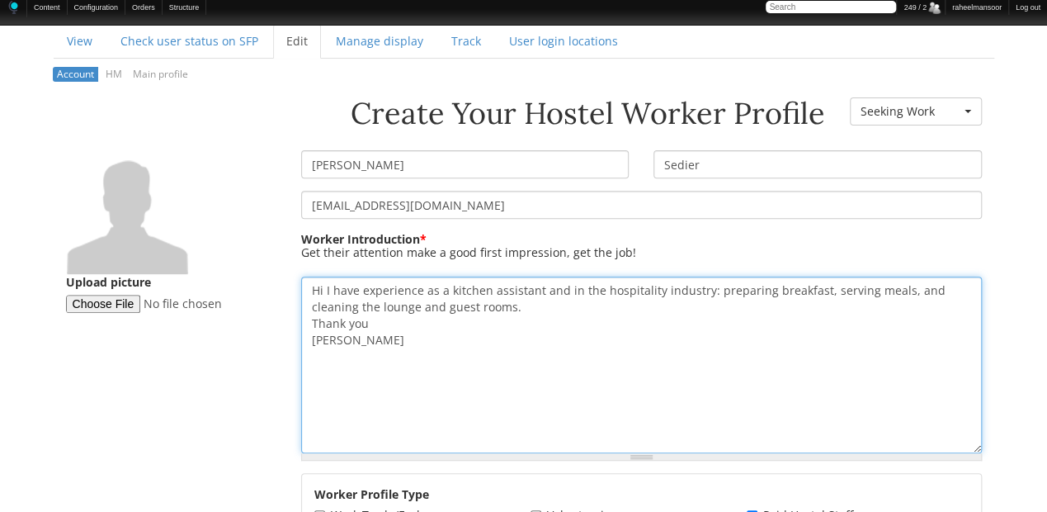
click at [328, 289] on textarea "Hi I have experience as a kitchen assistant and in the hospitality industry: pr…" at bounding box center [641, 364] width 681 height 177
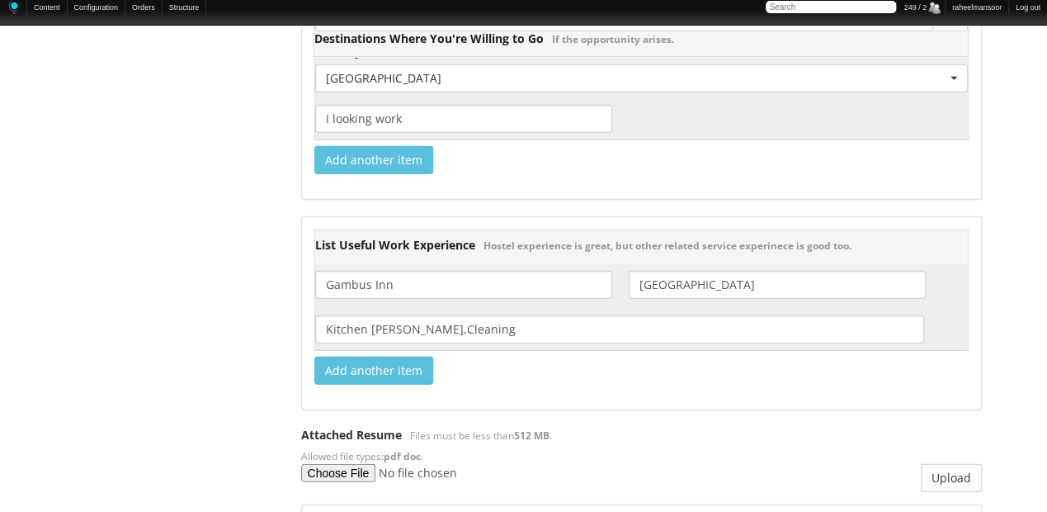
scroll to position [2345, 0]
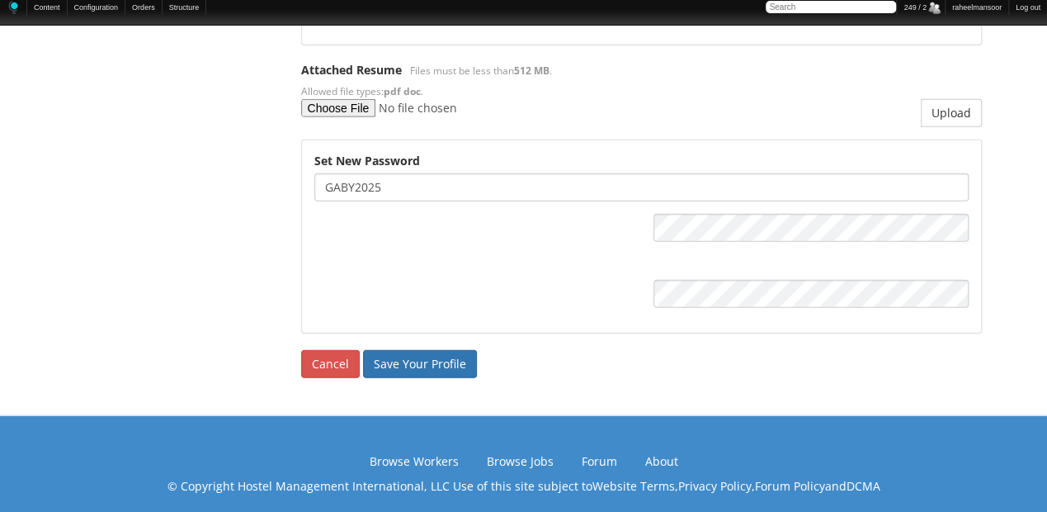
type textarea "Hi, I have experience as a kitchen assistant and in the hospitality industry: p…"
click at [415, 354] on input "Save Your Profile" at bounding box center [420, 364] width 114 height 28
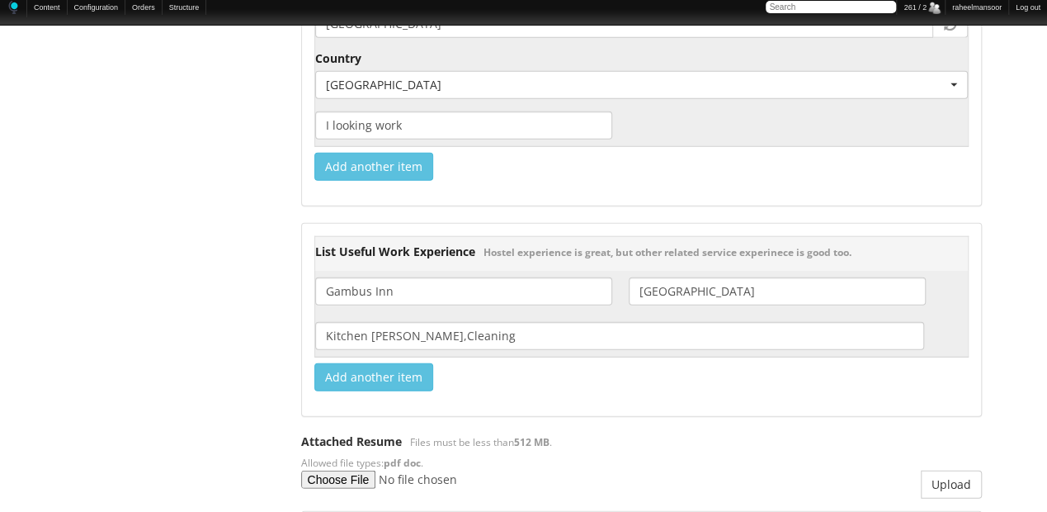
scroll to position [2404, 0]
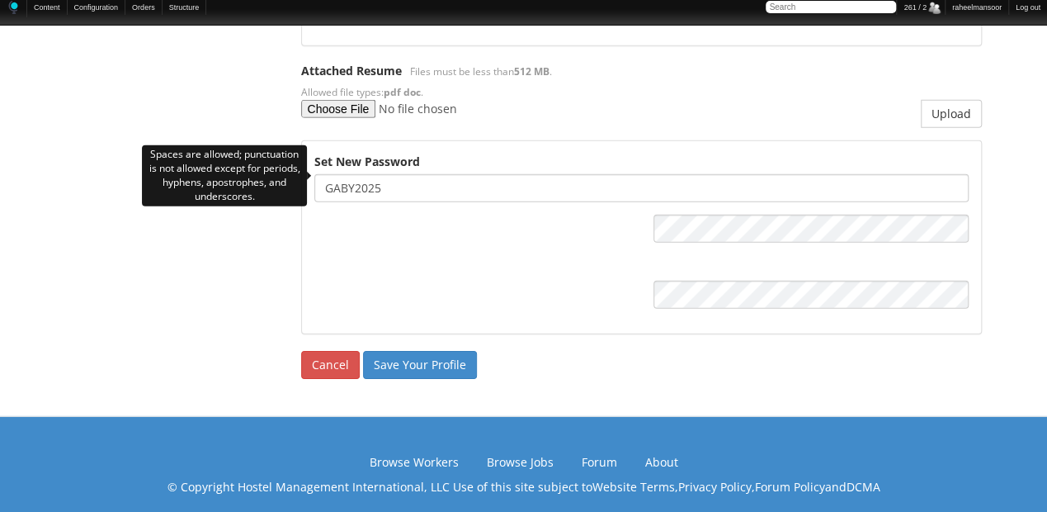
click at [335, 176] on input "GABY2025" at bounding box center [641, 188] width 654 height 28
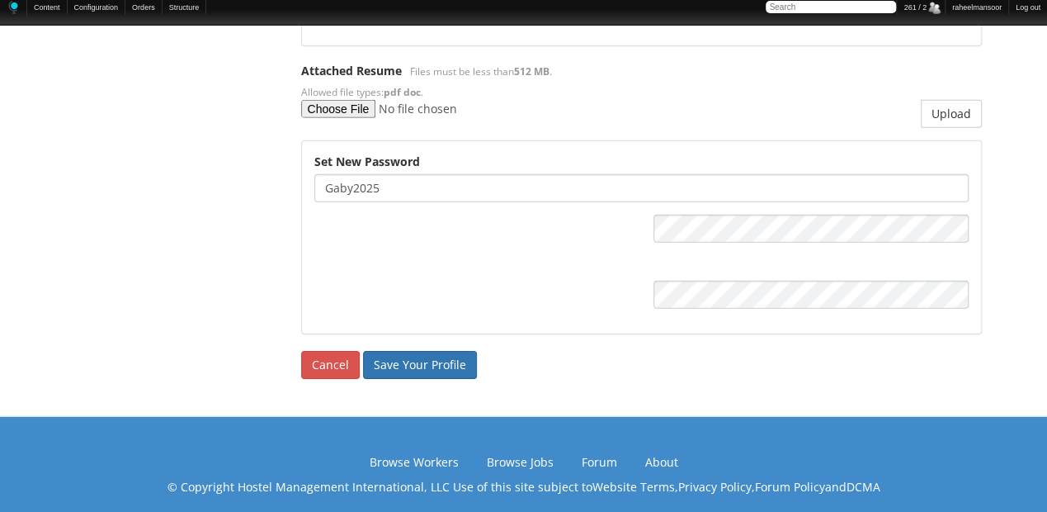
type input "Gaby2025"
click at [439, 352] on input "Save Your Profile" at bounding box center [420, 365] width 114 height 28
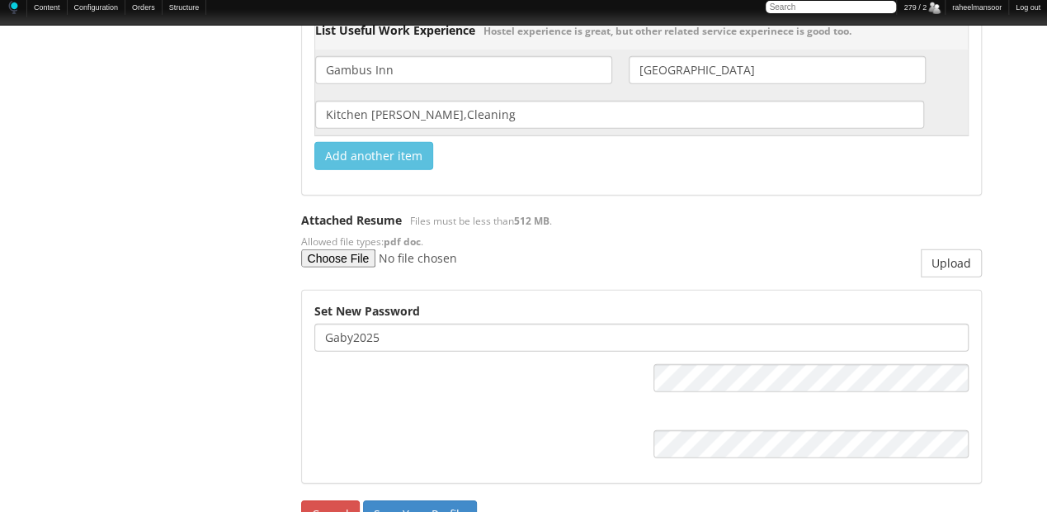
scroll to position [2404, 0]
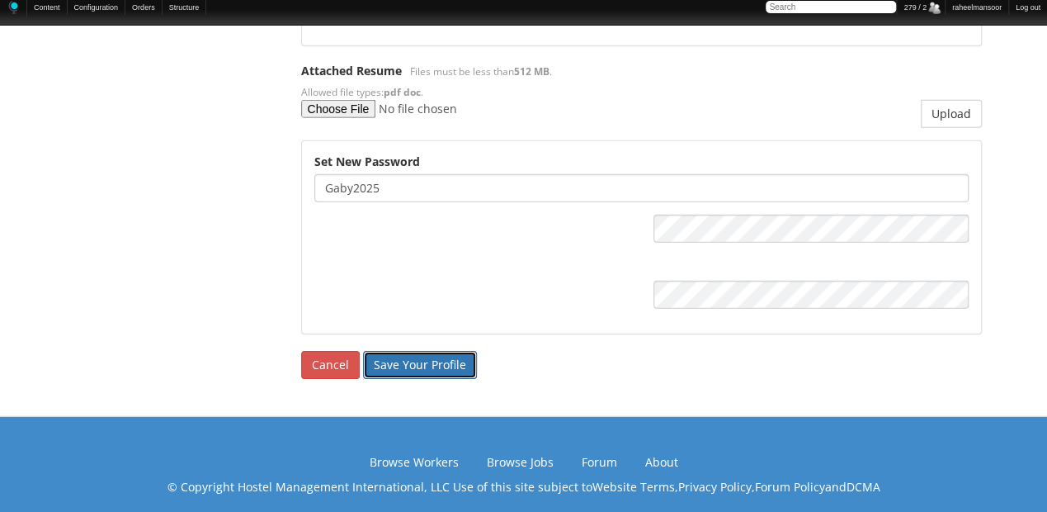
click at [396, 351] on input "Save Your Profile" at bounding box center [420, 365] width 114 height 28
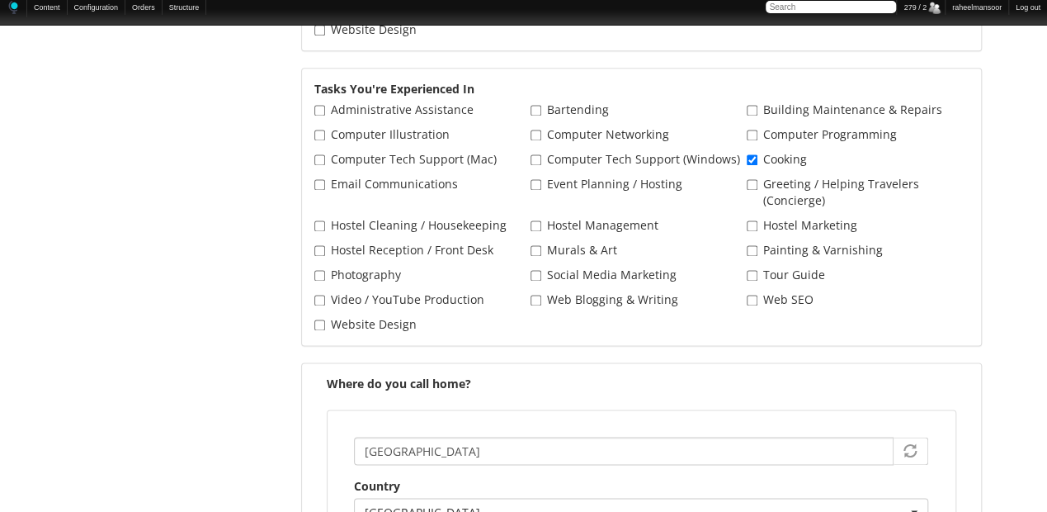
scroll to position [0, 0]
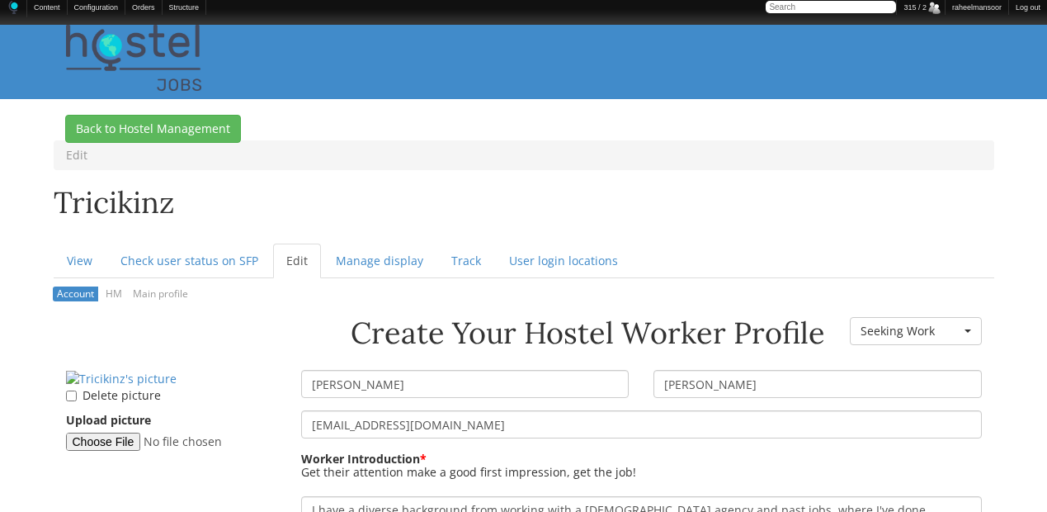
scroll to position [220, 0]
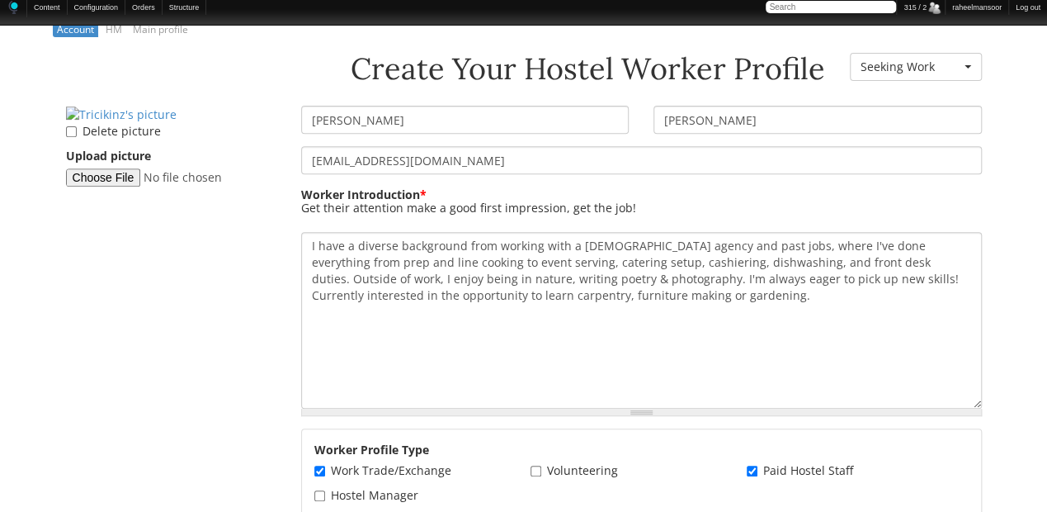
scroll to position [286, 0]
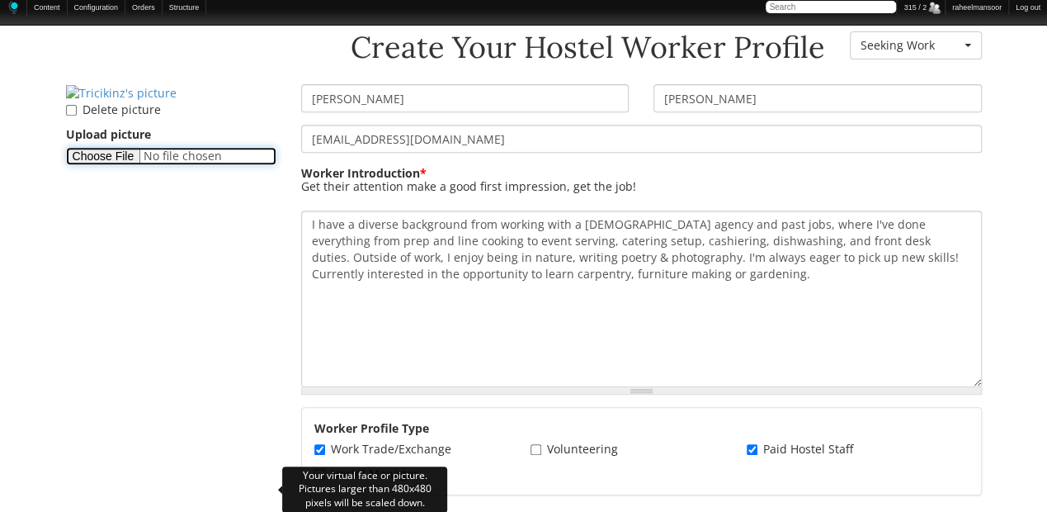
click at [122, 165] on input "Upload picture" at bounding box center [171, 156] width 210 height 18
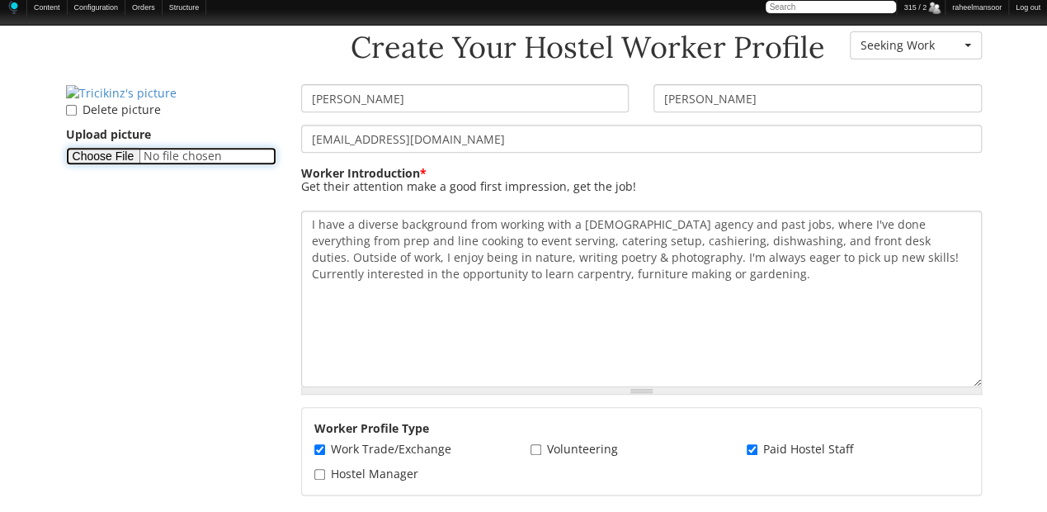
type input "C:\fakepath\Patricia-Silva-Gayle.png"
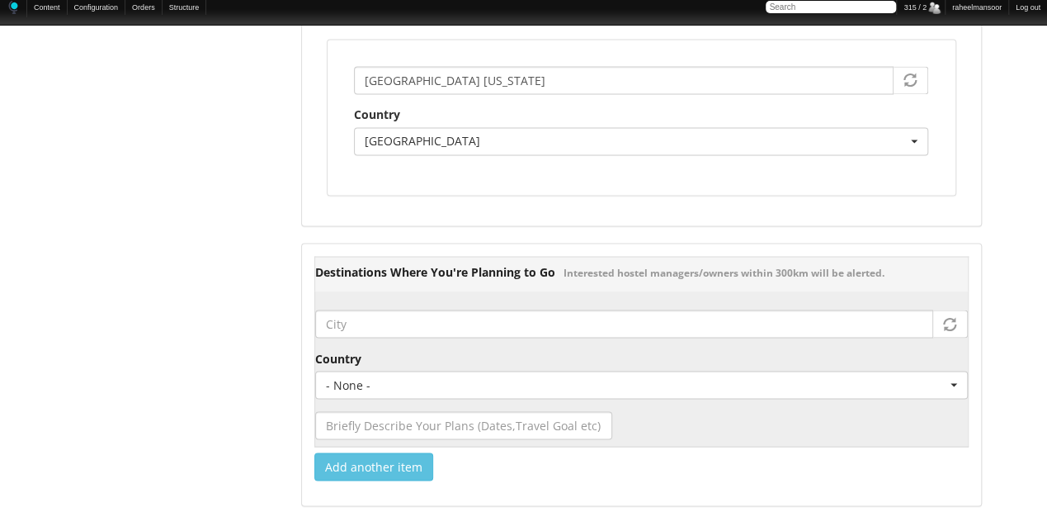
scroll to position [2591, 0]
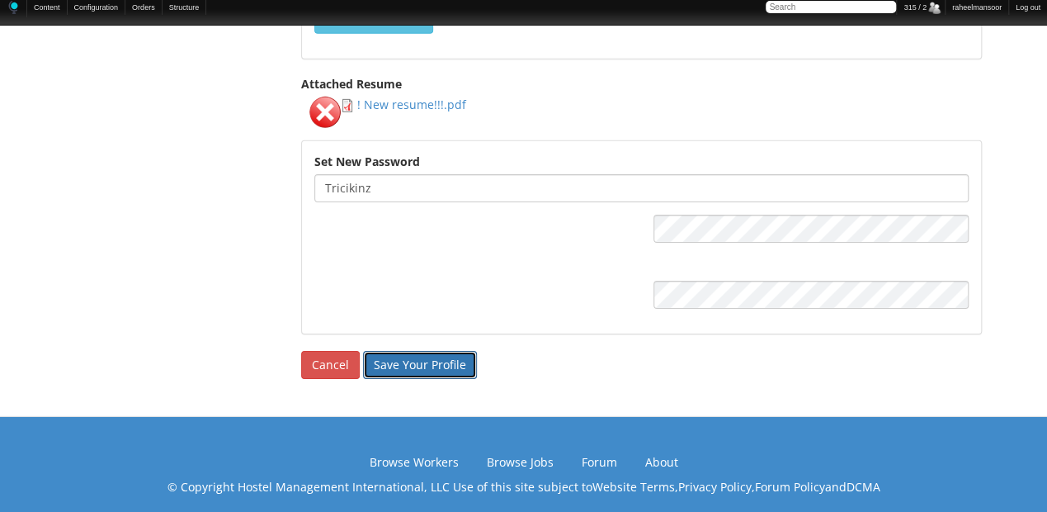
click at [423, 351] on input "Save Your Profile" at bounding box center [420, 365] width 114 height 28
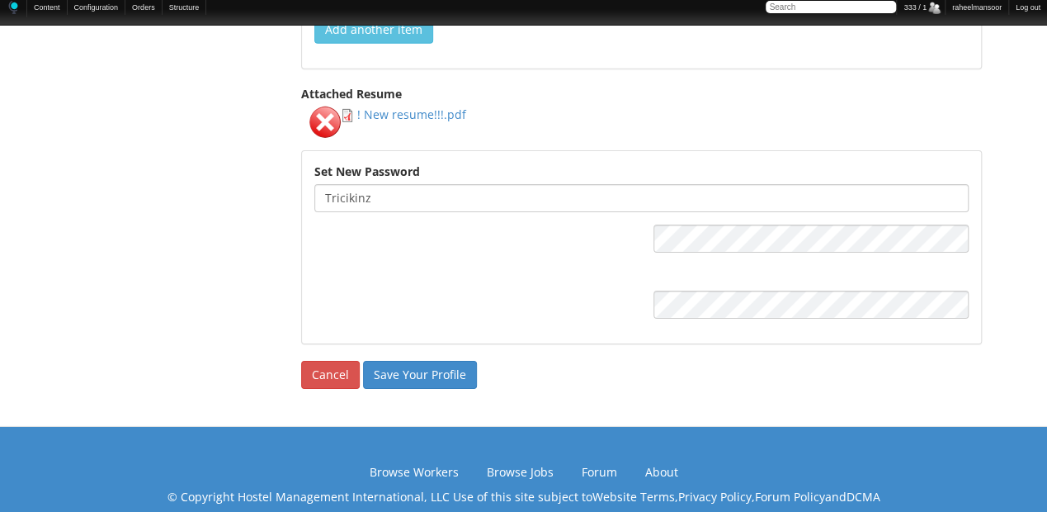
scroll to position [1981, 0]
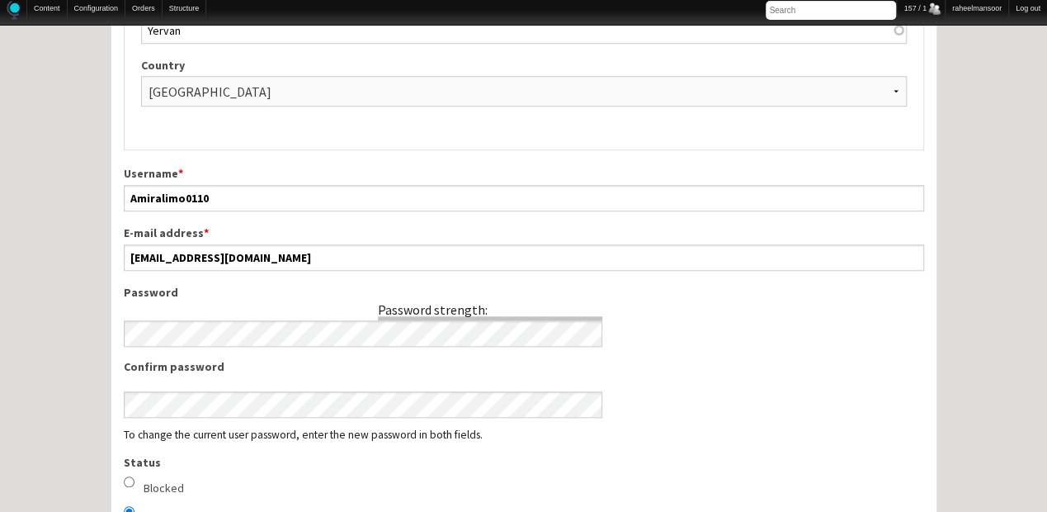
scroll to position [605, 0]
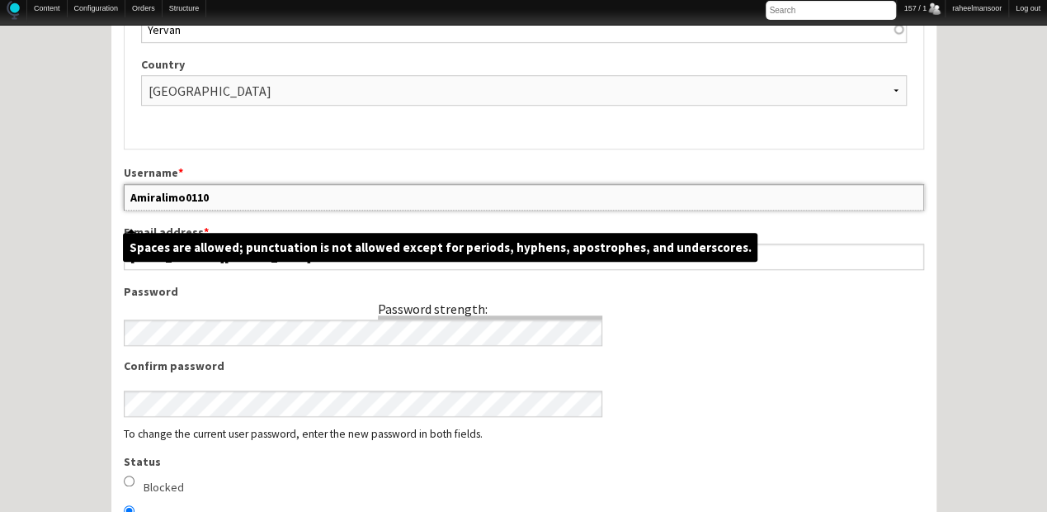
drag, startPoint x: 183, startPoint y: 198, endPoint x: 225, endPoint y: 196, distance: 42.1
click at [225, 196] on input "Amiralimo0110" at bounding box center [524, 197] width 800 height 26
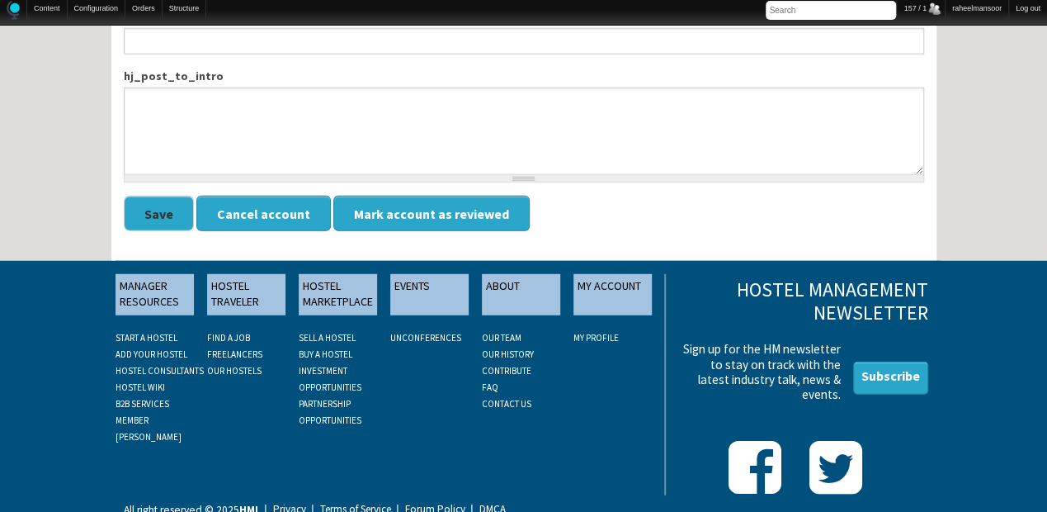
scroll to position [2146, 0]
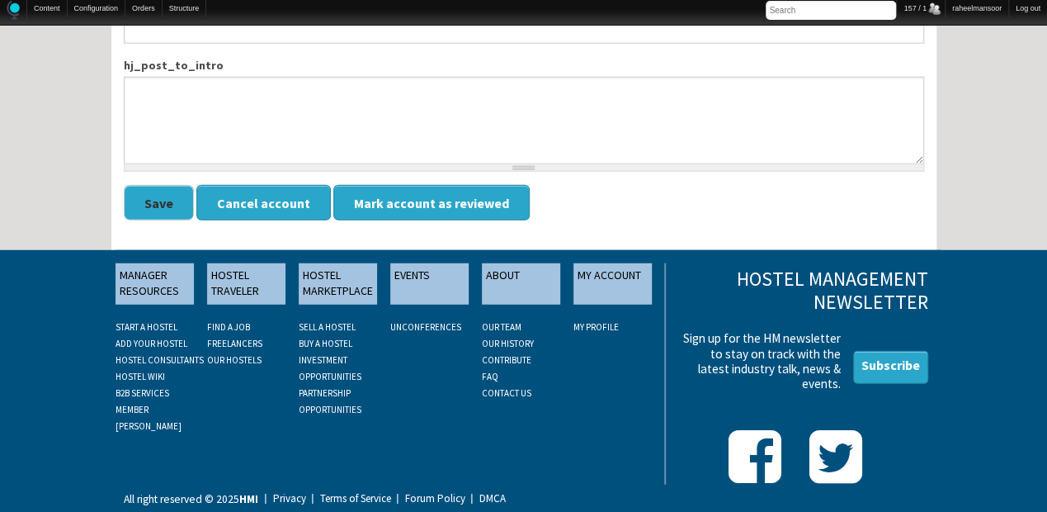
type input "Amiralimo"
click at [165, 200] on button "Save" at bounding box center [159, 202] width 70 height 35
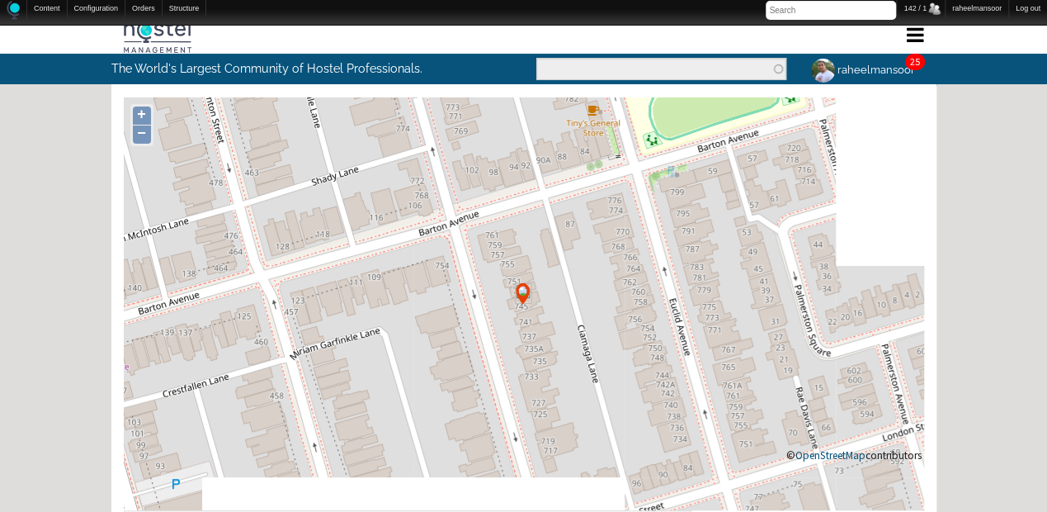
scroll to position [220, 0]
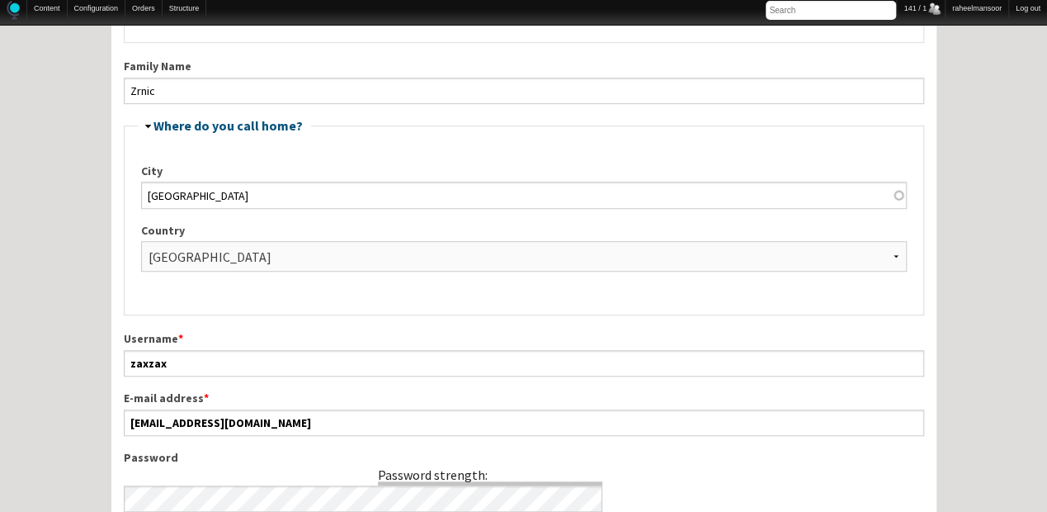
scroll to position [440, 0]
